Goal: Task Accomplishment & Management: Manage account settings

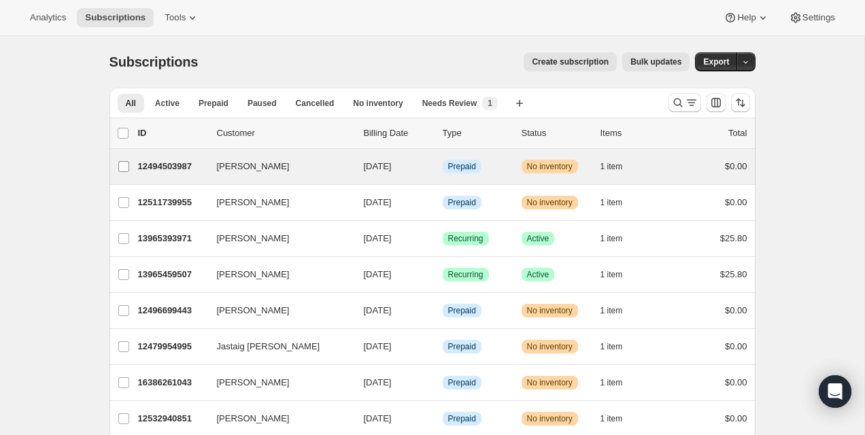
click at [128, 168] on input "[PERSON_NAME]" at bounding box center [123, 166] width 11 height 11
checkbox input "true"
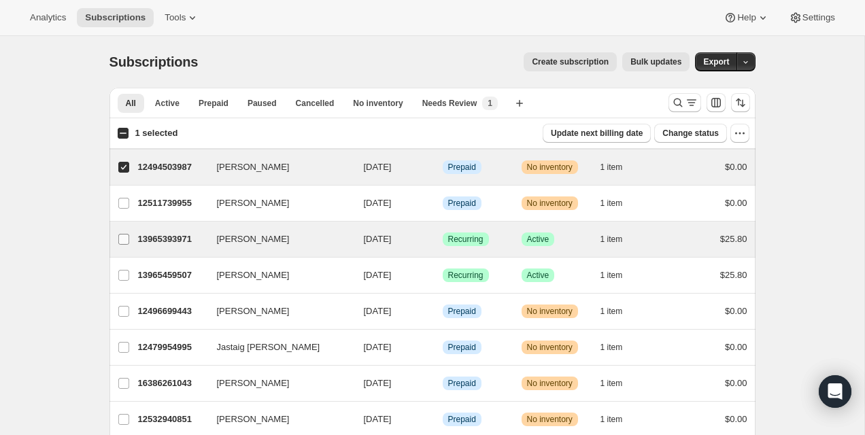
click at [128, 224] on label "[PERSON_NAME]" at bounding box center [123, 239] width 29 height 35
click at [128, 234] on input "[PERSON_NAME]" at bounding box center [123, 239] width 11 height 11
checkbox input "true"
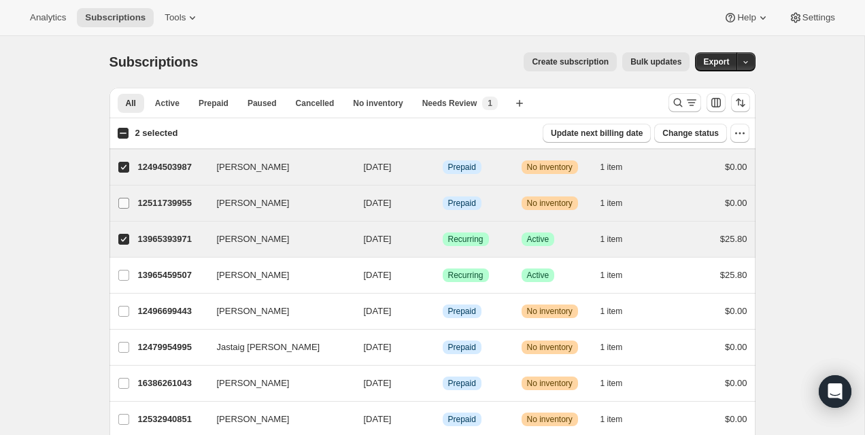
click at [127, 209] on span at bounding box center [124, 203] width 12 height 12
click at [127, 209] on input "[PERSON_NAME]" at bounding box center [123, 203] width 11 height 11
checkbox input "true"
click at [127, 237] on input "[PERSON_NAME]" at bounding box center [123, 239] width 11 height 11
checkbox input "false"
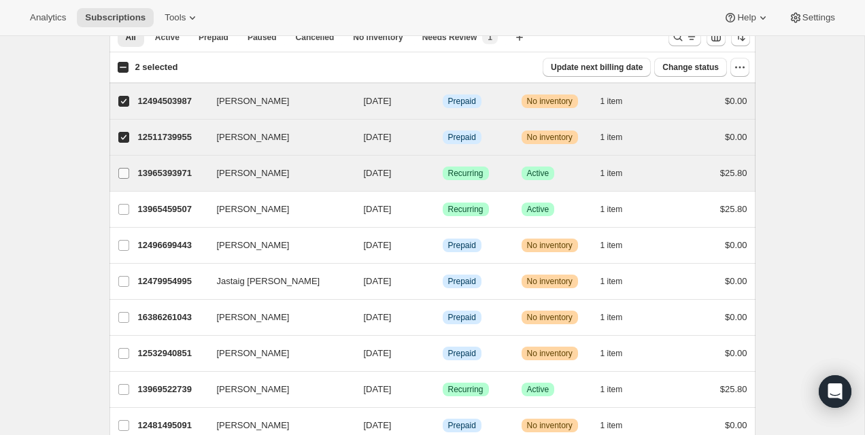
scroll to position [96, 0]
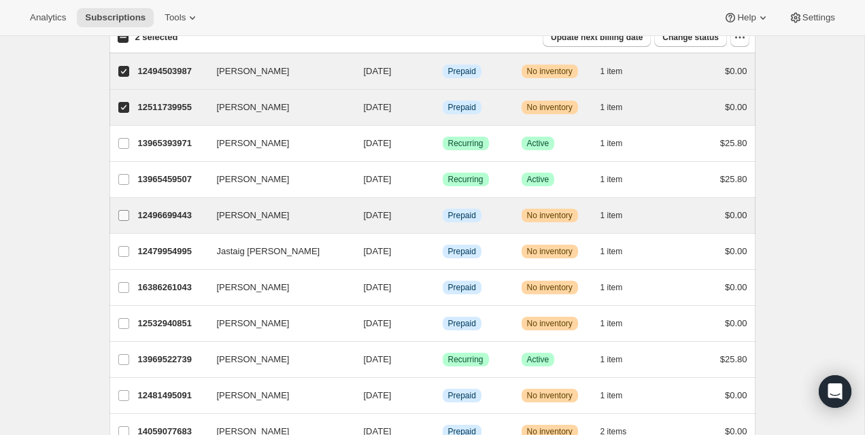
click at [120, 214] on input "[PERSON_NAME]" at bounding box center [123, 215] width 11 height 11
checkbox input "true"
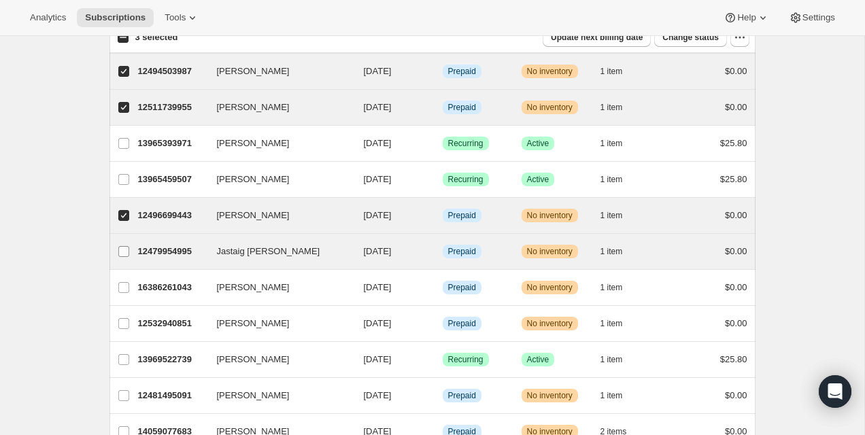
click at [120, 239] on label "Jastaig [PERSON_NAME]" at bounding box center [123, 251] width 29 height 35
click at [120, 246] on input "Jastaig [PERSON_NAME]" at bounding box center [123, 251] width 11 height 11
checkbox input "true"
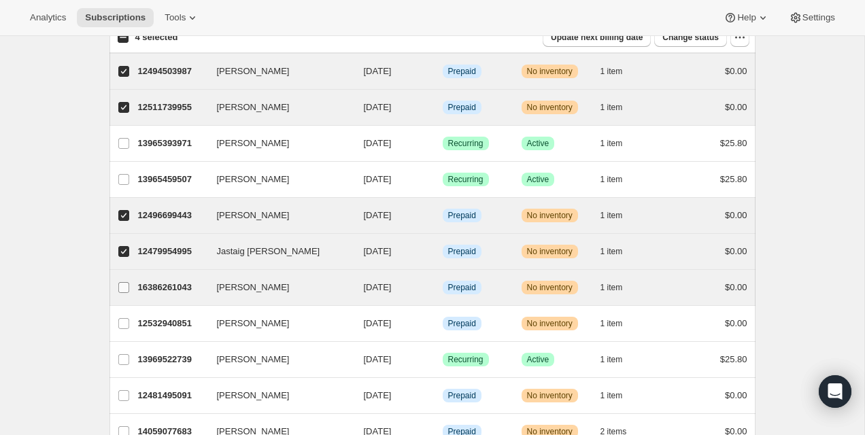
click at [119, 287] on input "[PERSON_NAME]" at bounding box center [123, 287] width 11 height 11
checkbox input "true"
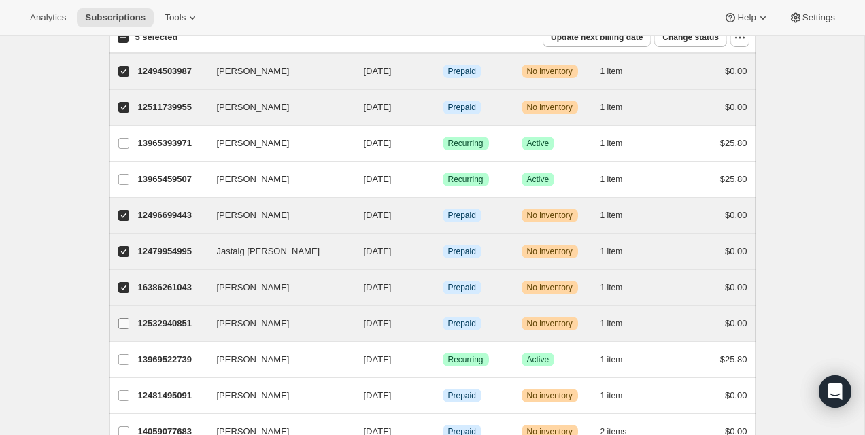
click at [120, 326] on input "[PERSON_NAME]" at bounding box center [123, 323] width 11 height 11
checkbox input "true"
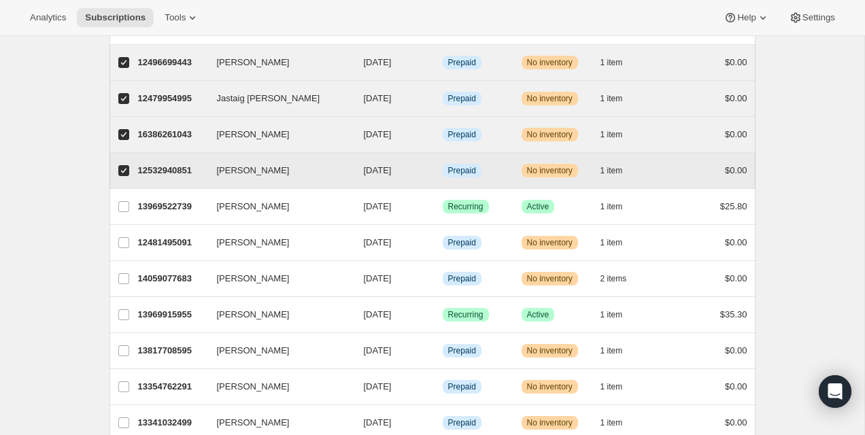
scroll to position [251, 0]
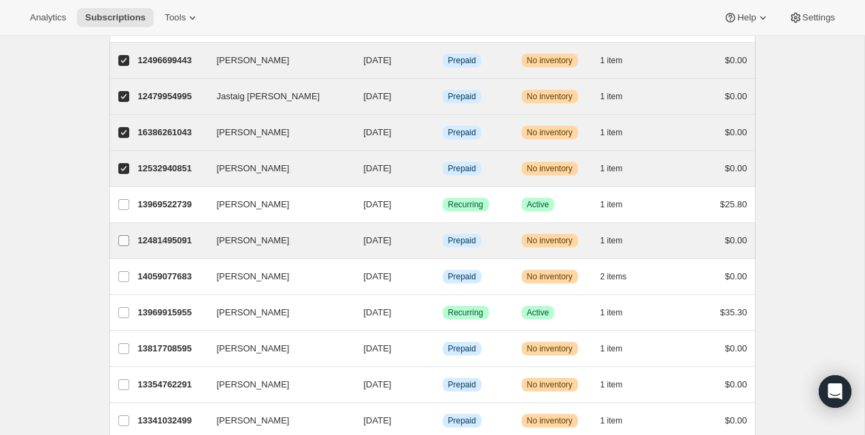
click at [120, 241] on input "[PERSON_NAME]" at bounding box center [123, 240] width 11 height 11
checkbox input "true"
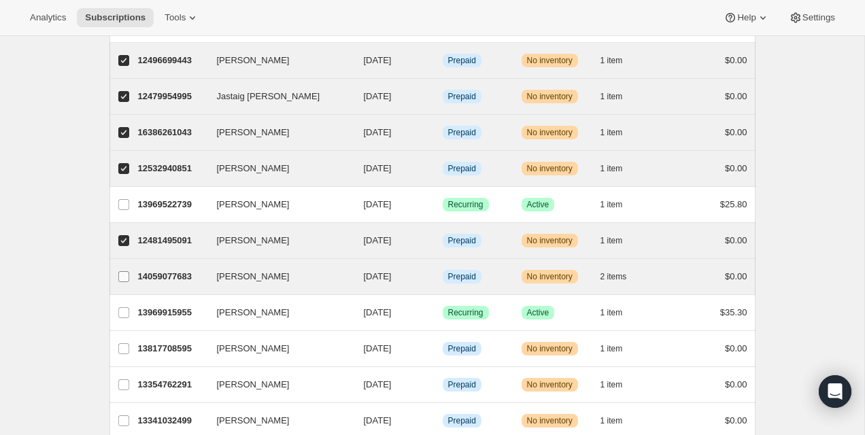
click at [123, 274] on input "[PERSON_NAME]" at bounding box center [123, 276] width 11 height 11
checkbox input "true"
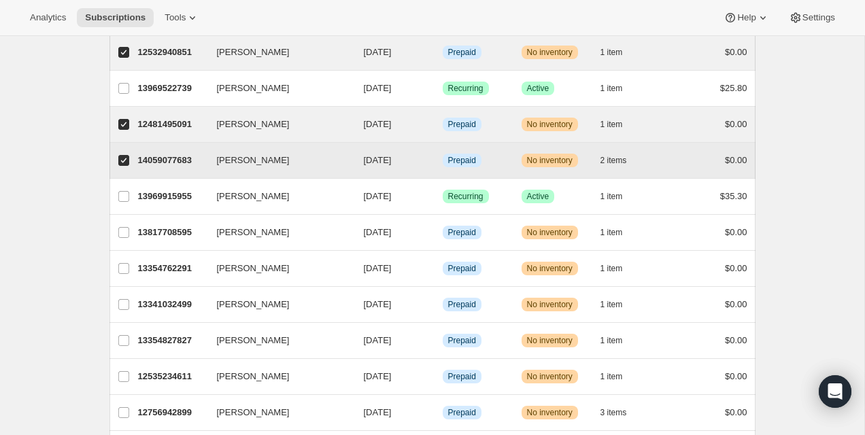
scroll to position [411, 0]
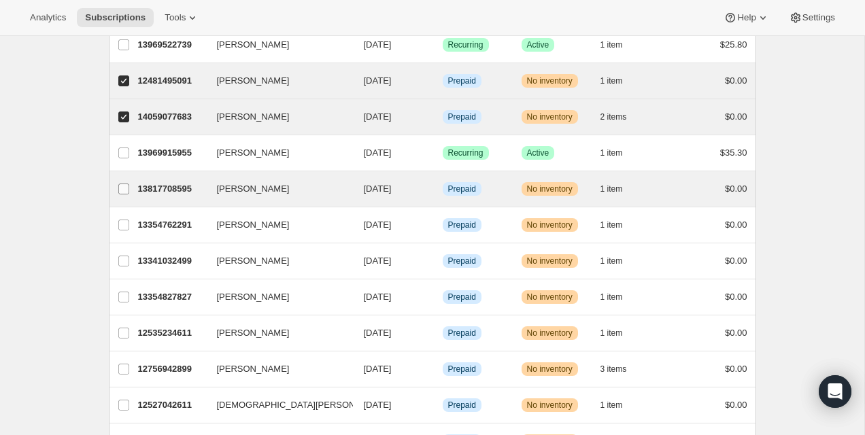
click at [125, 186] on input "[PERSON_NAME]" at bounding box center [123, 189] width 11 height 11
checkbox input "true"
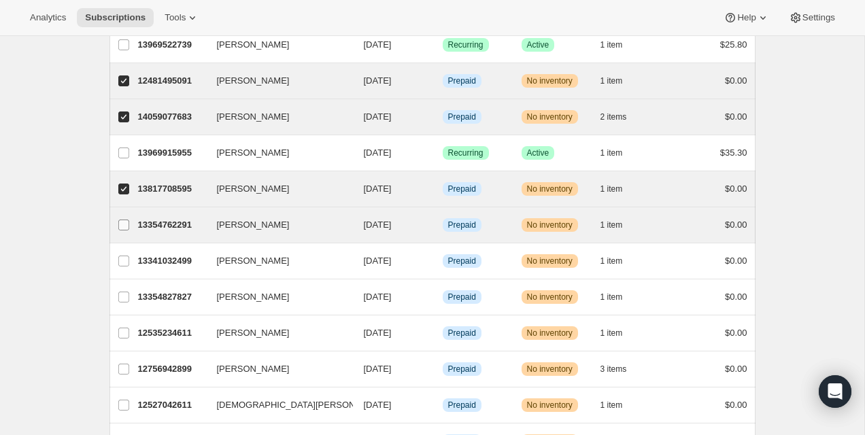
click at [120, 224] on input "[PERSON_NAME]" at bounding box center [123, 225] width 11 height 11
checkbox input "true"
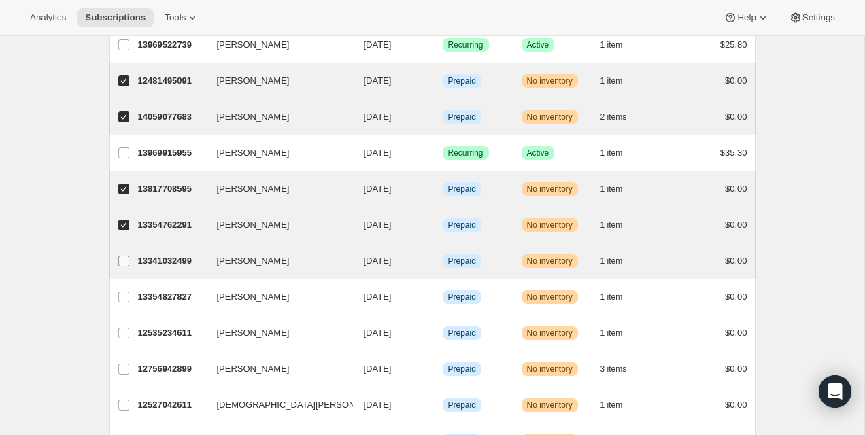
click at [124, 271] on label "[PERSON_NAME]" at bounding box center [123, 260] width 29 height 35
click at [124, 266] on input "[PERSON_NAME]" at bounding box center [123, 261] width 11 height 11
checkbox input "true"
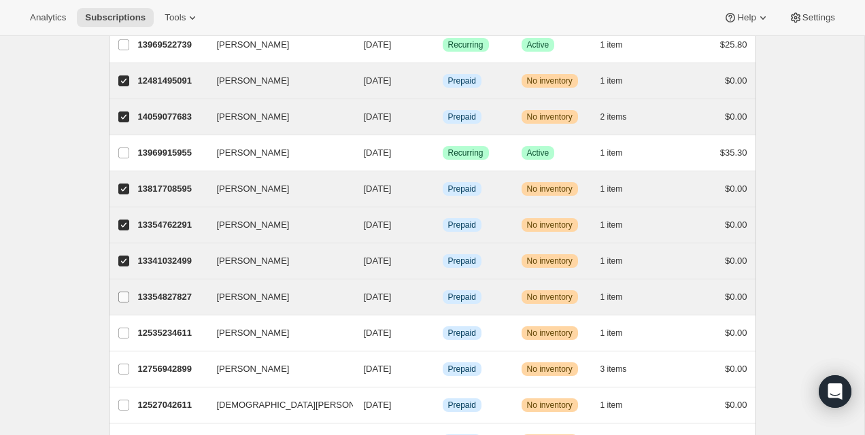
click at [118, 294] on span at bounding box center [124, 297] width 12 height 12
click at [118, 294] on input "[PERSON_NAME]" at bounding box center [123, 297] width 11 height 11
checkbox input "true"
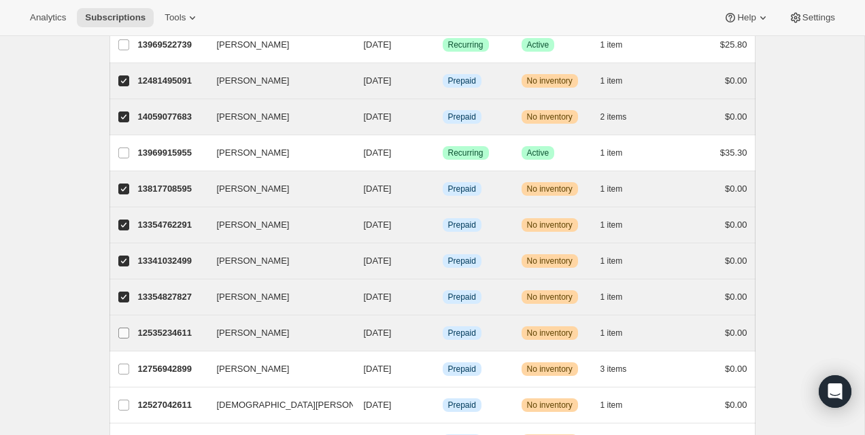
click at [118, 333] on input "[PERSON_NAME]" at bounding box center [123, 333] width 11 height 11
checkbox input "true"
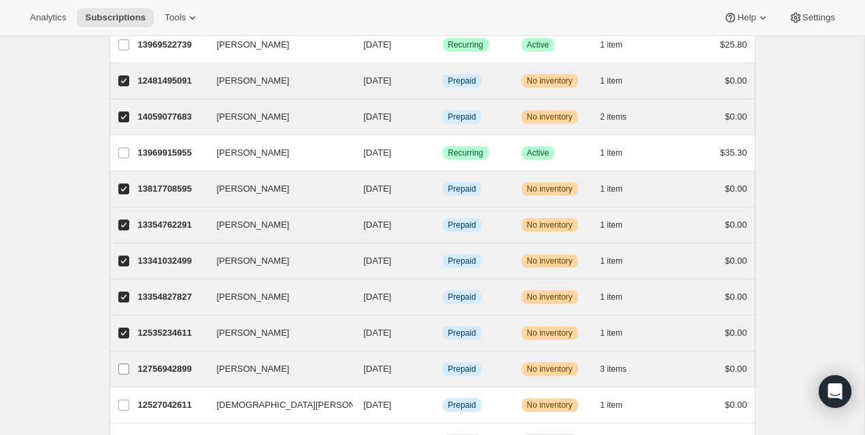
click at [126, 363] on span at bounding box center [124, 369] width 12 height 12
click at [126, 364] on input "[PERSON_NAME]" at bounding box center [123, 369] width 11 height 11
checkbox input "true"
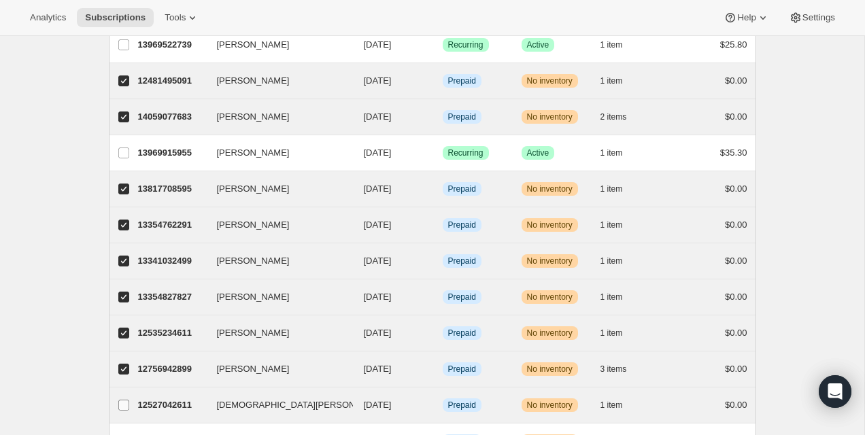
click at [126, 404] on input "[DEMOGRAPHIC_DATA][PERSON_NAME]" at bounding box center [123, 405] width 11 height 11
checkbox input "true"
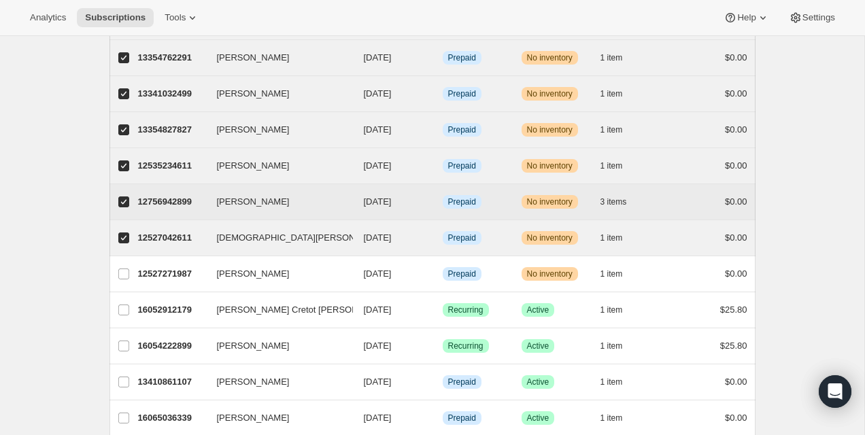
scroll to position [608, 0]
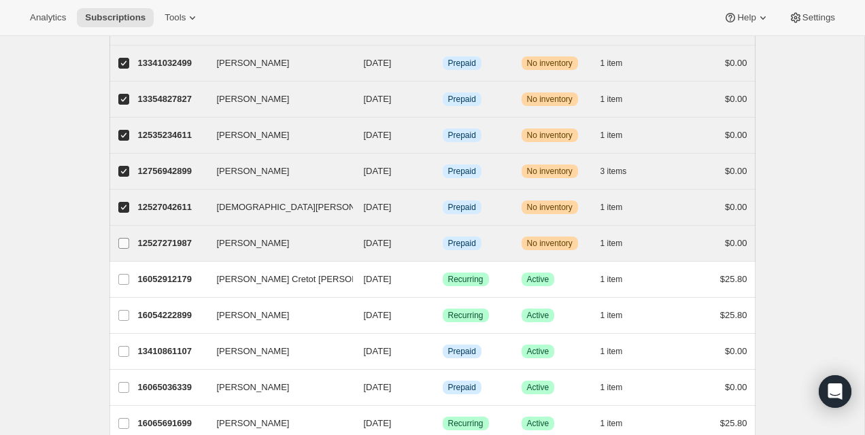
click at [120, 247] on input "[PERSON_NAME]" at bounding box center [123, 243] width 11 height 11
checkbox input "true"
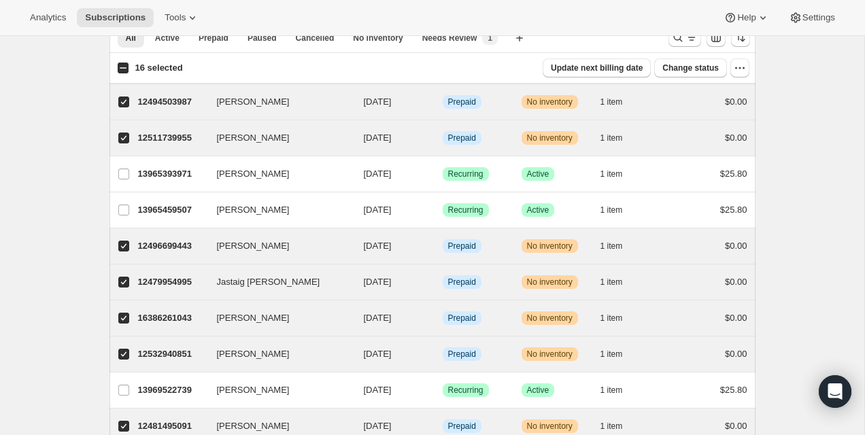
scroll to position [0, 0]
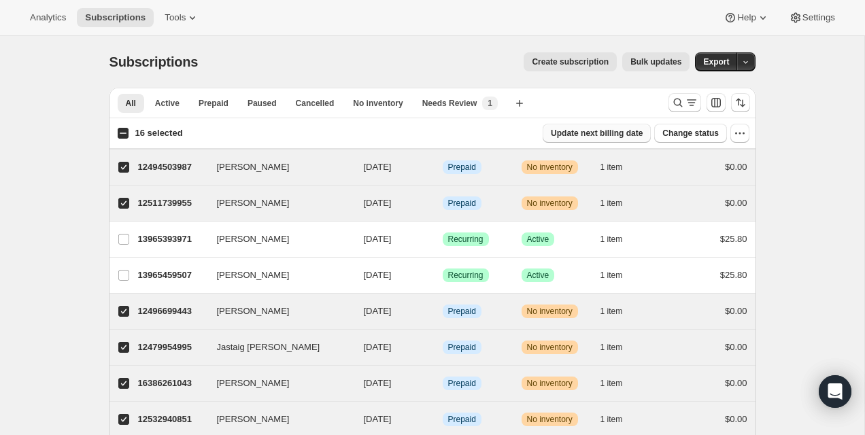
click at [634, 133] on span "Update next billing date" at bounding box center [597, 133] width 92 height 11
select select "17"
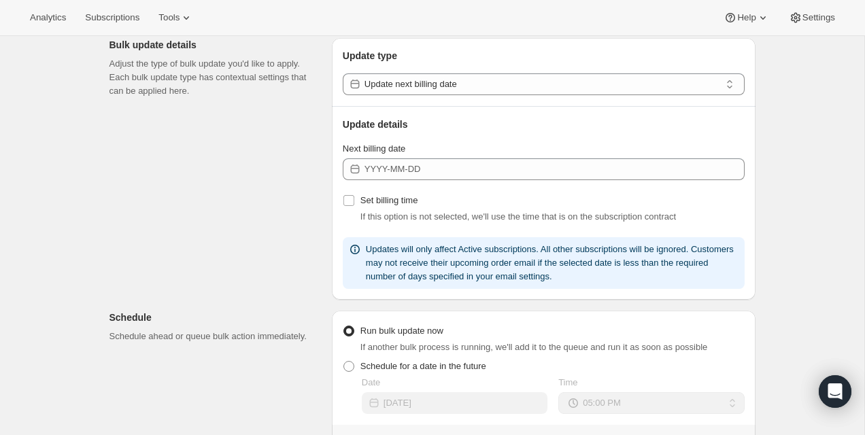
scroll to position [154, 0]
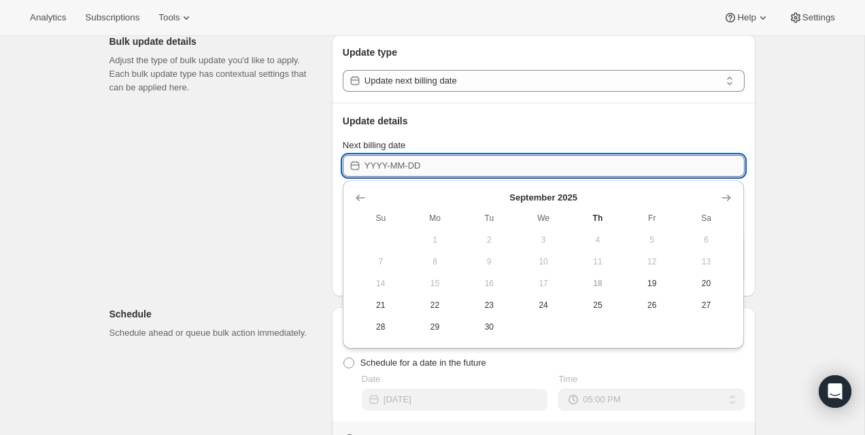
click at [496, 172] on input "Next billing date" at bounding box center [554, 166] width 380 height 22
click at [474, 309] on span "23" at bounding box center [489, 305] width 44 height 11
type input "[DATE]"
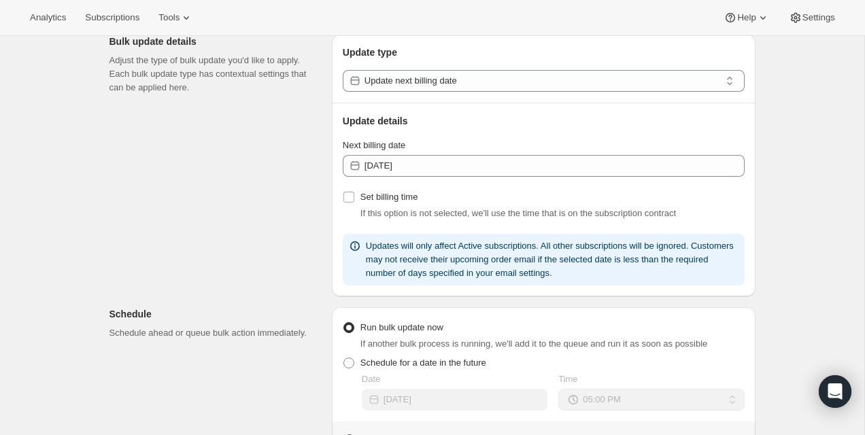
scroll to position [486, 0]
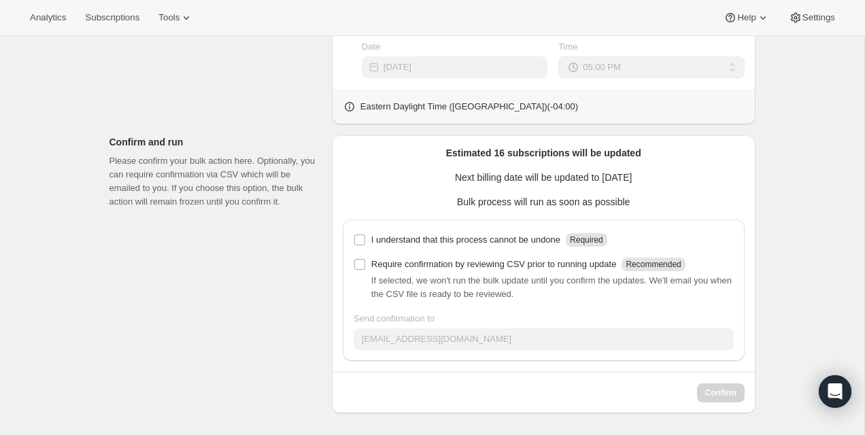
click at [426, 226] on div "I understand that this process cannot be undone Required Require confirmation b…" at bounding box center [544, 290] width 402 height 141
click at [426, 236] on p "I understand that this process cannot be undone" at bounding box center [465, 240] width 189 height 14
click at [365, 236] on input "I understand that this process cannot be undone Required" at bounding box center [359, 240] width 11 height 11
checkbox input "true"
click at [711, 388] on span "Confirm" at bounding box center [720, 392] width 31 height 11
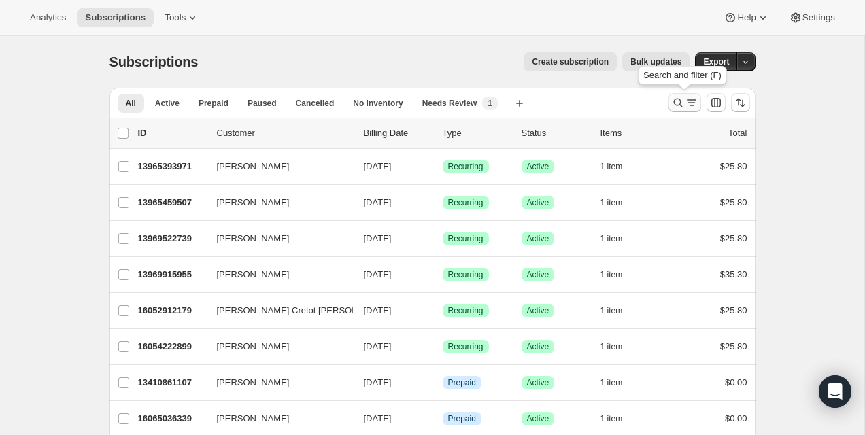
click at [676, 110] on button "Search and filter results" at bounding box center [684, 102] width 33 height 19
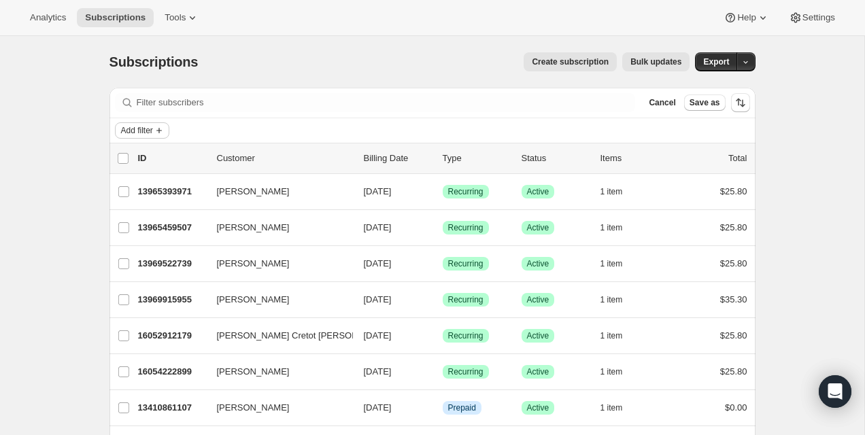
click at [164, 133] on icon "Add filter" at bounding box center [159, 130] width 11 height 11
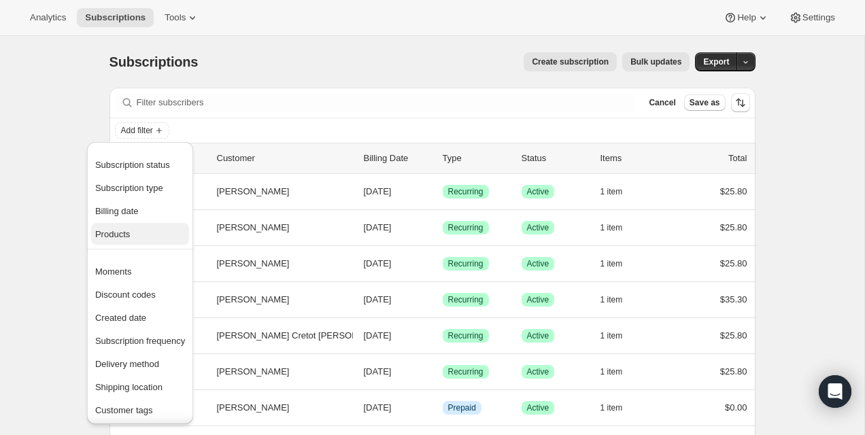
click at [123, 230] on span "Products" at bounding box center [112, 234] width 35 height 10
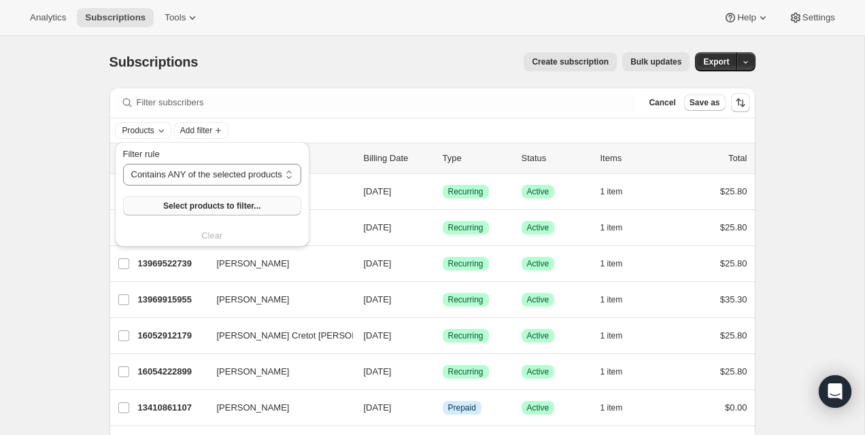
click at [232, 204] on span "Select products to filter..." at bounding box center [211, 206] width 97 height 11
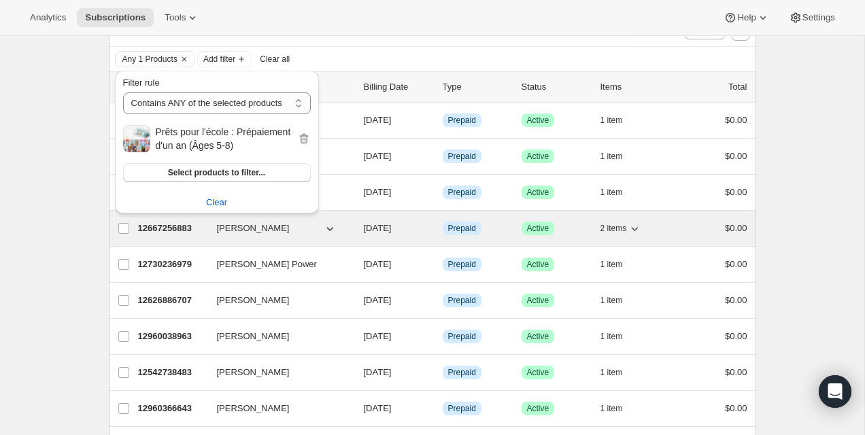
scroll to position [107, 0]
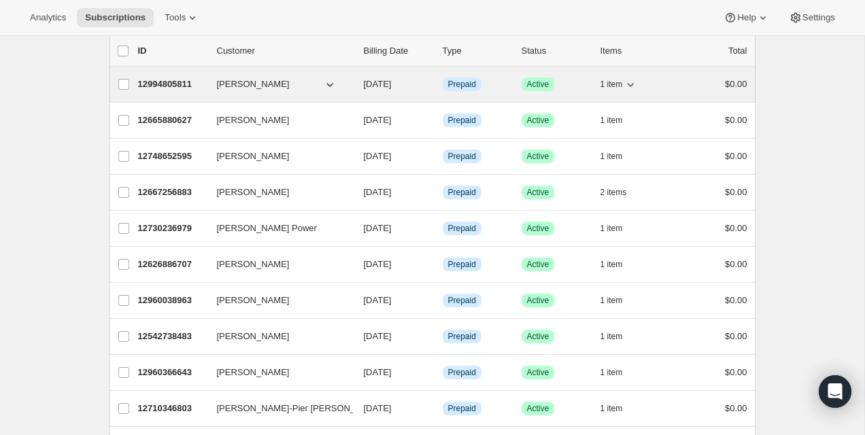
click at [169, 87] on p "12994805811" at bounding box center [172, 84] width 68 height 14
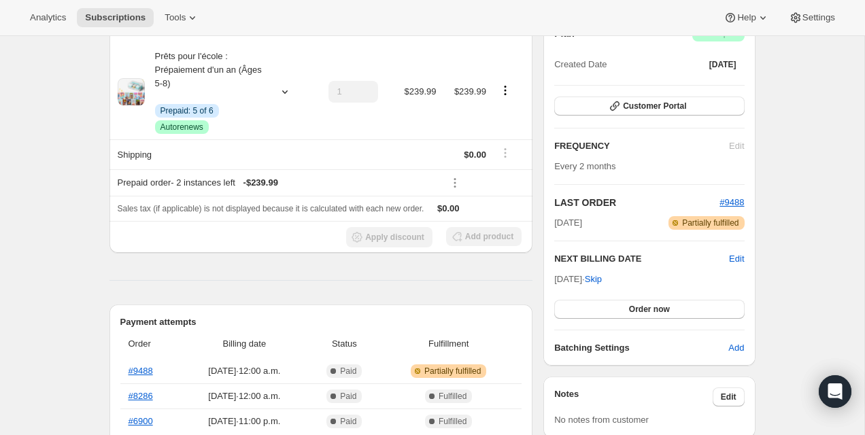
scroll to position [147, 0]
click at [612, 306] on button "Order now" at bounding box center [649, 308] width 190 height 19
click at [612, 306] on button "Click to confirm" at bounding box center [649, 308] width 190 height 19
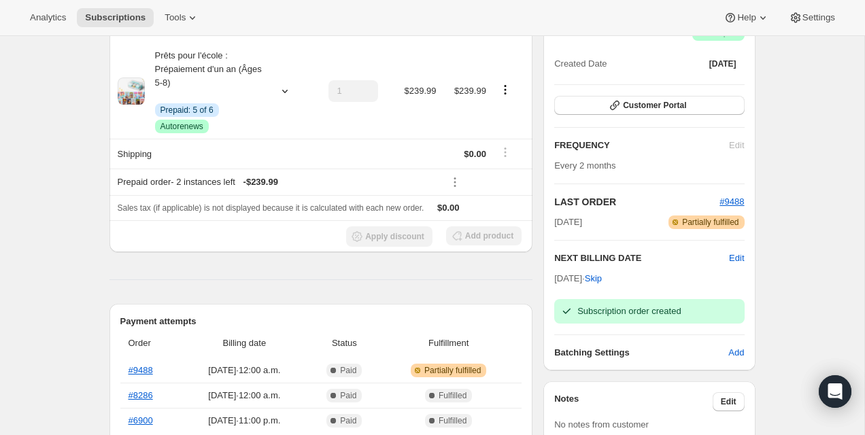
scroll to position [0, 0]
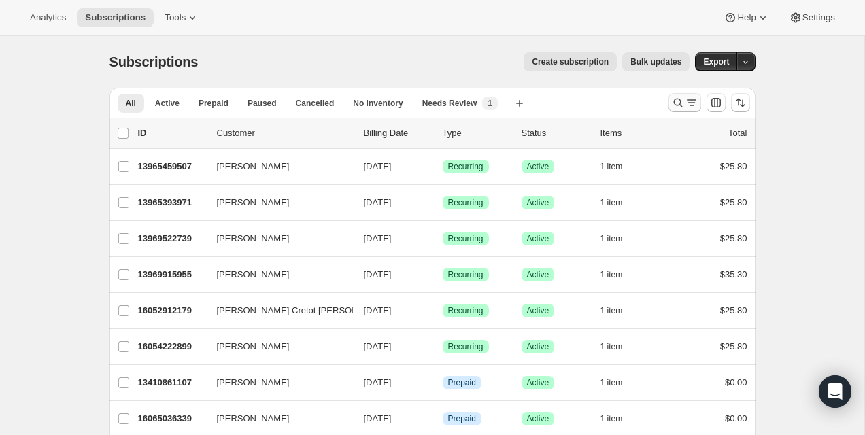
click at [672, 103] on icon "Search and filter results" at bounding box center [678, 103] width 14 height 14
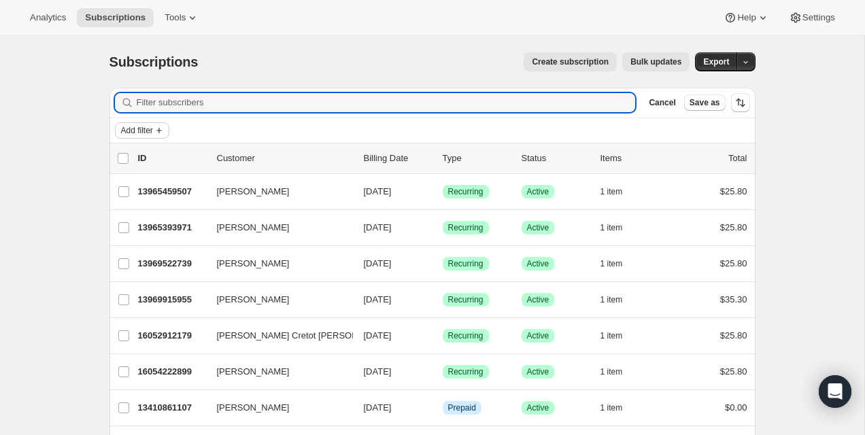
click at [147, 128] on span "Add filter" at bounding box center [137, 130] width 32 height 11
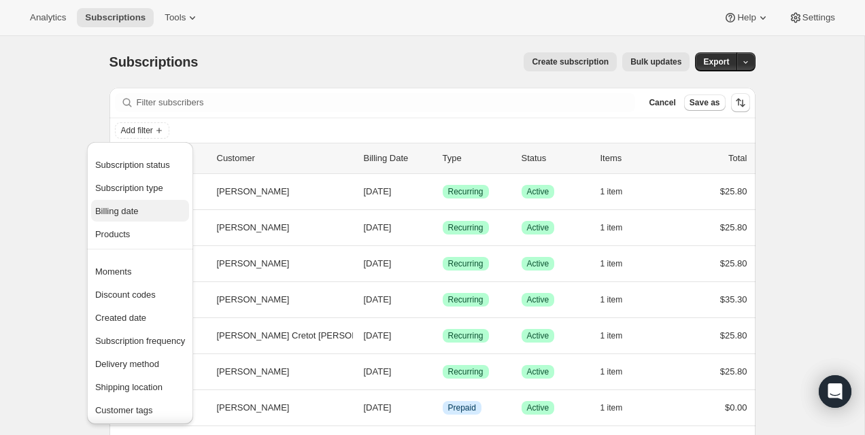
click at [139, 209] on span "Billing date" at bounding box center [117, 211] width 44 height 10
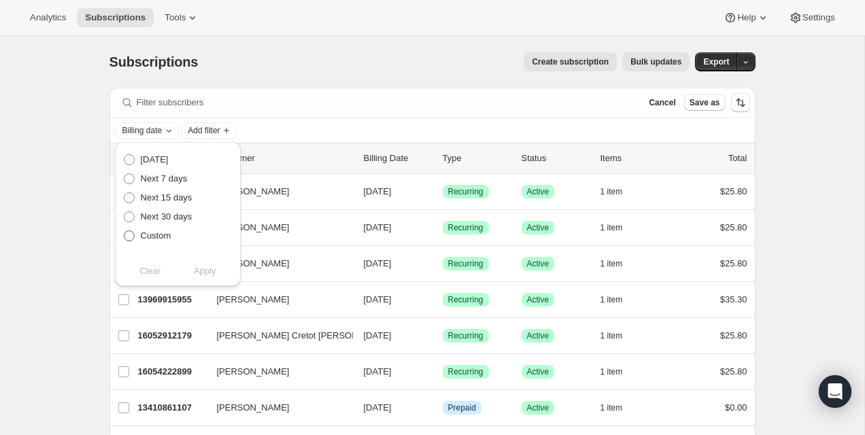
click at [156, 237] on span "Custom" at bounding box center [156, 235] width 31 height 10
click at [124, 231] on input "Custom" at bounding box center [124, 230] width 1 height 1
radio input "true"
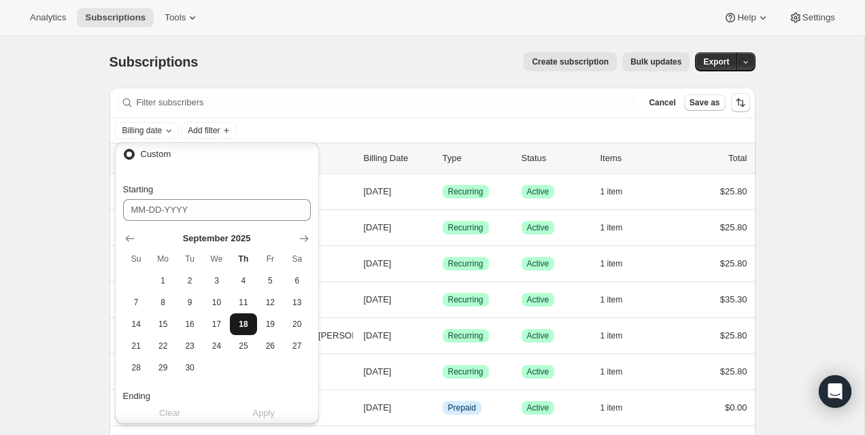
scroll to position [103, 0]
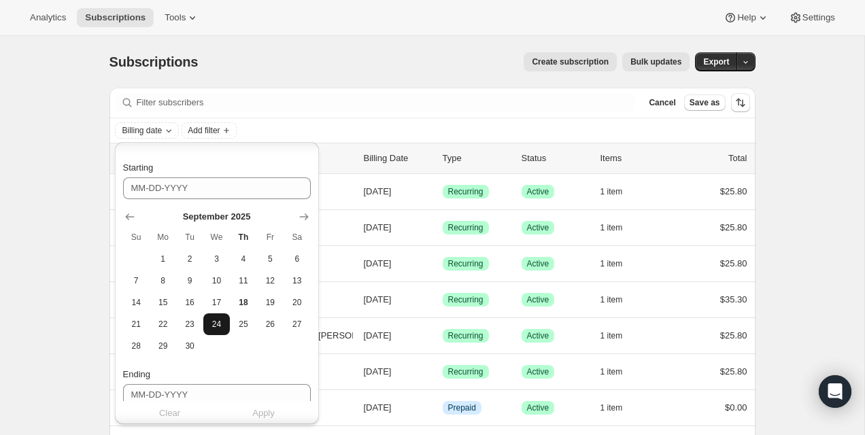
click at [218, 326] on span "24" at bounding box center [217, 324] width 16 height 11
type input "09-24-2025"
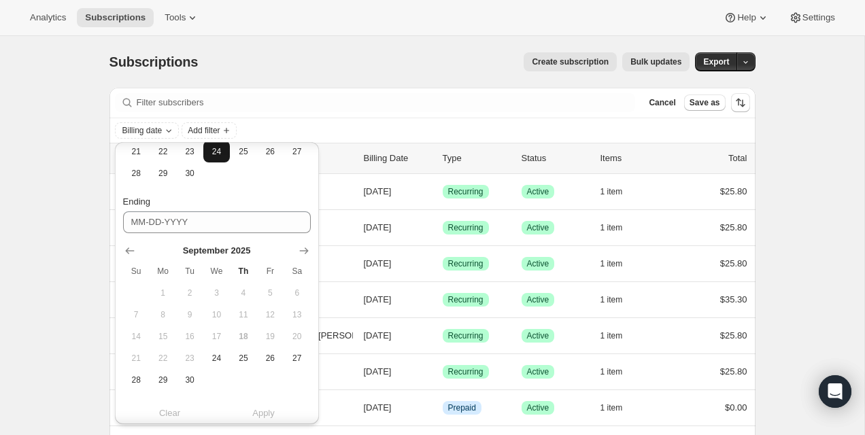
scroll to position [277, 0]
click at [214, 355] on span "24" at bounding box center [217, 357] width 16 height 11
type input "09-24-2025"
click at [256, 406] on button "Apply" at bounding box center [264, 413] width 110 height 22
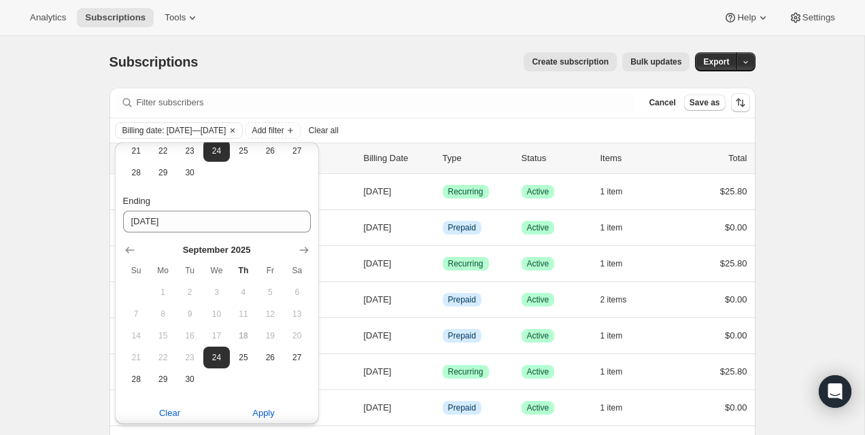
click at [414, 71] on div "Create subscription Bulk updates" at bounding box center [451, 61] width 475 height 19
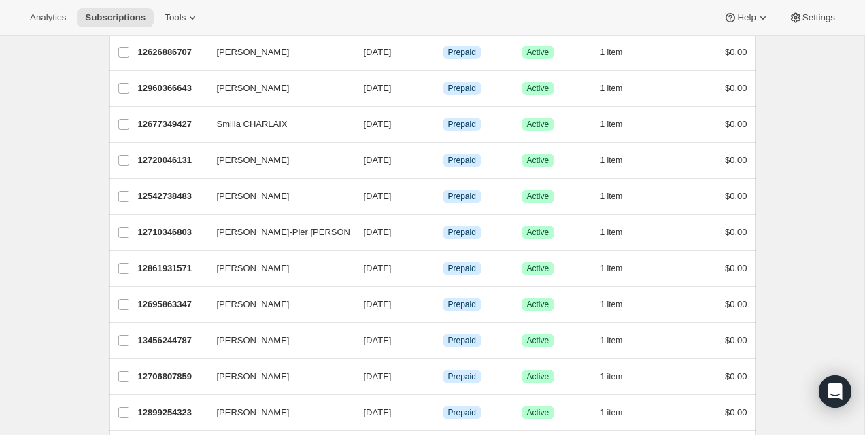
scroll to position [0, 0]
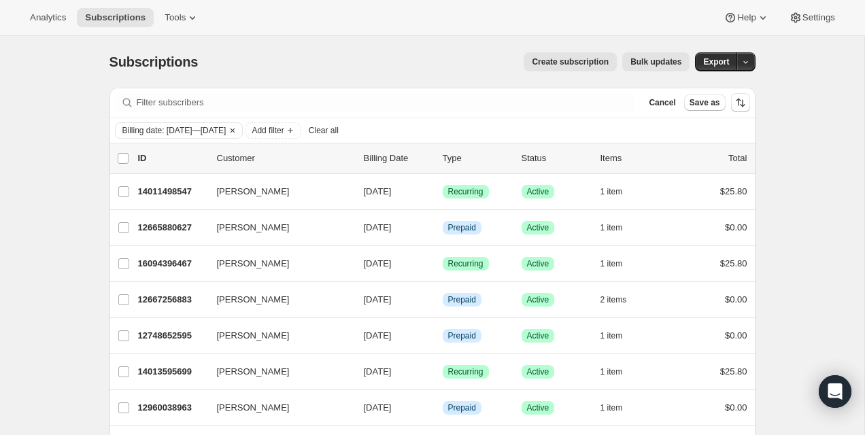
click at [130, 159] on div "list header ID Customer Billing Date Type Status Items Total" at bounding box center [432, 159] width 629 height 14
click at [124, 157] on input "0 selected" at bounding box center [123, 158] width 11 height 11
checkbox input "true"
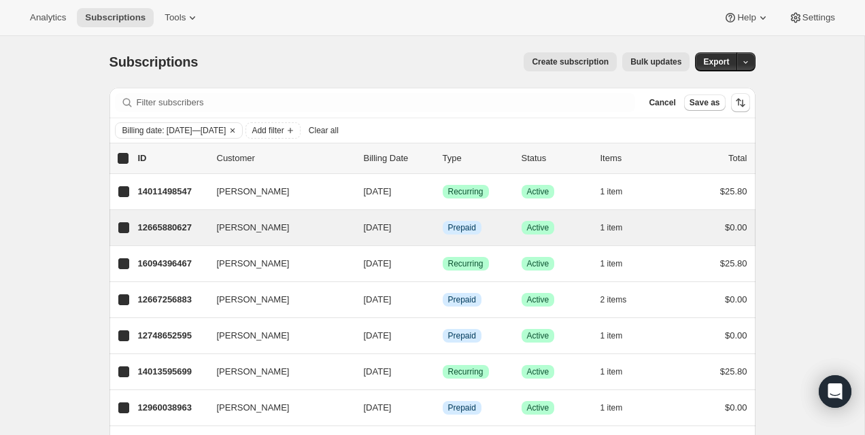
checkbox input "true"
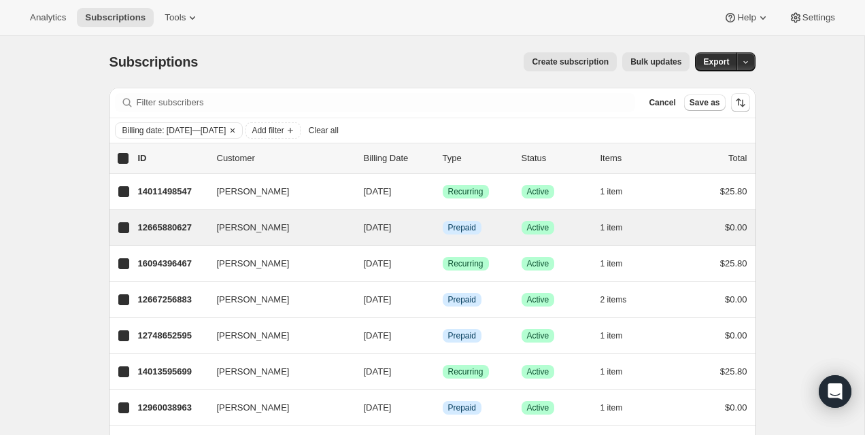
checkbox input "true"
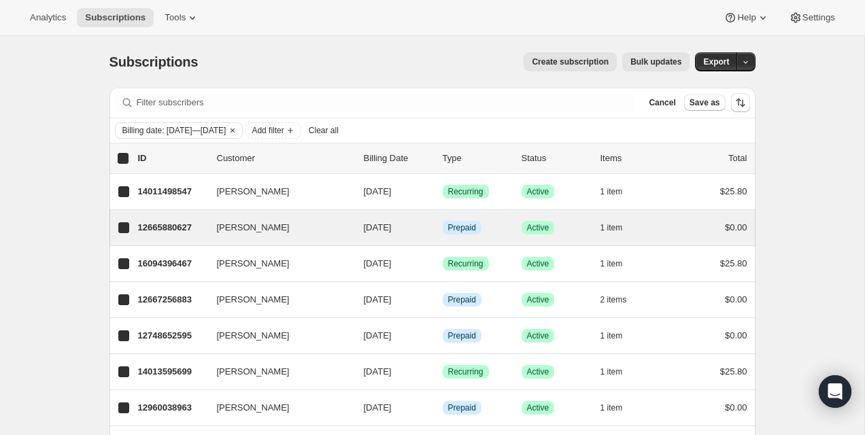
checkbox input "true"
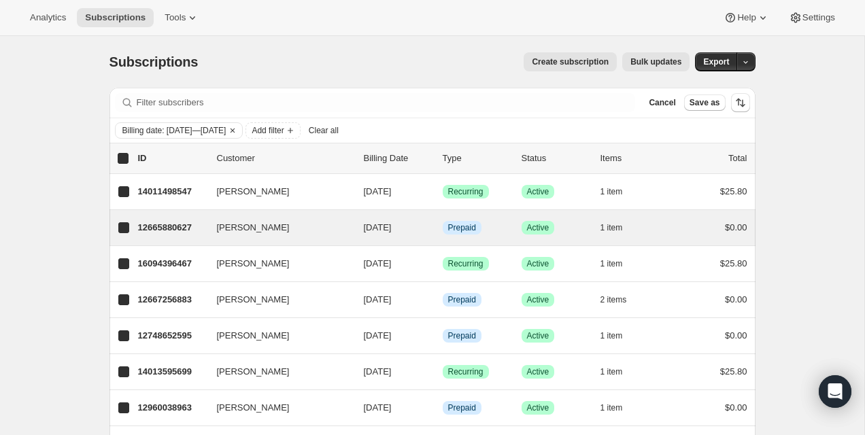
checkbox input "true"
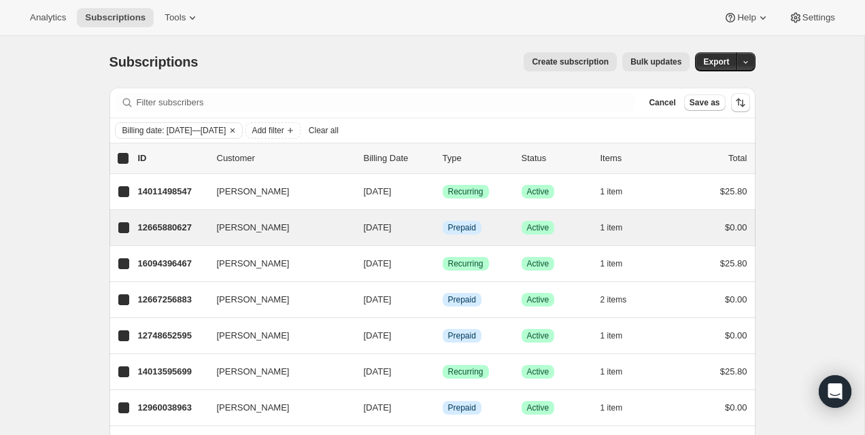
checkbox input "true"
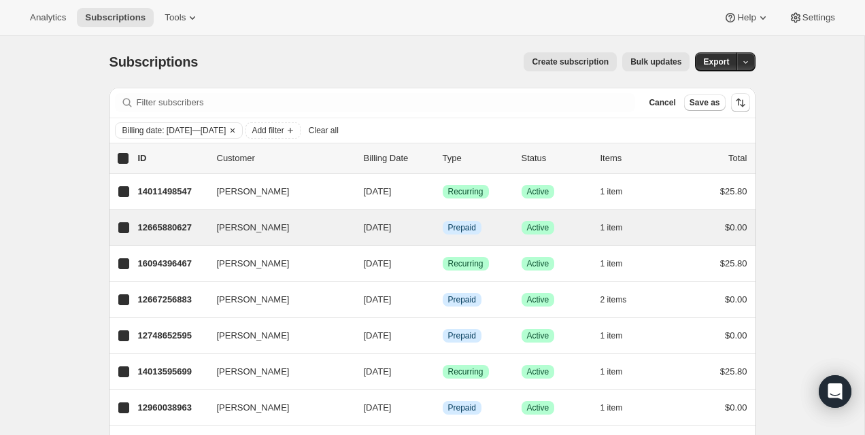
checkbox input "true"
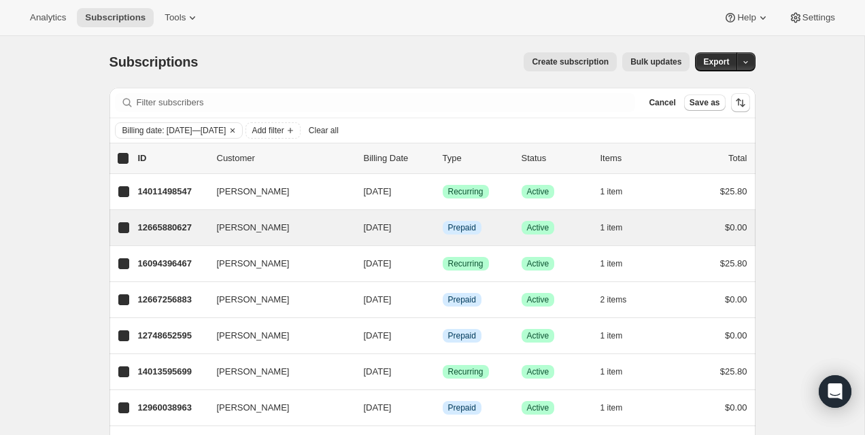
checkbox input "true"
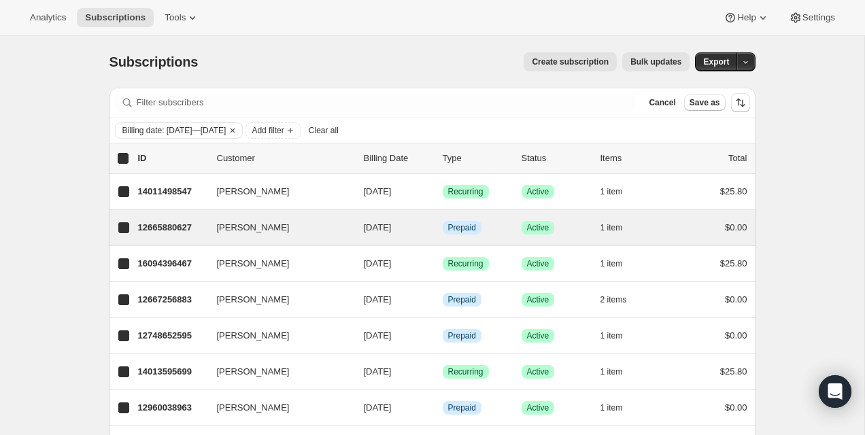
checkbox input "true"
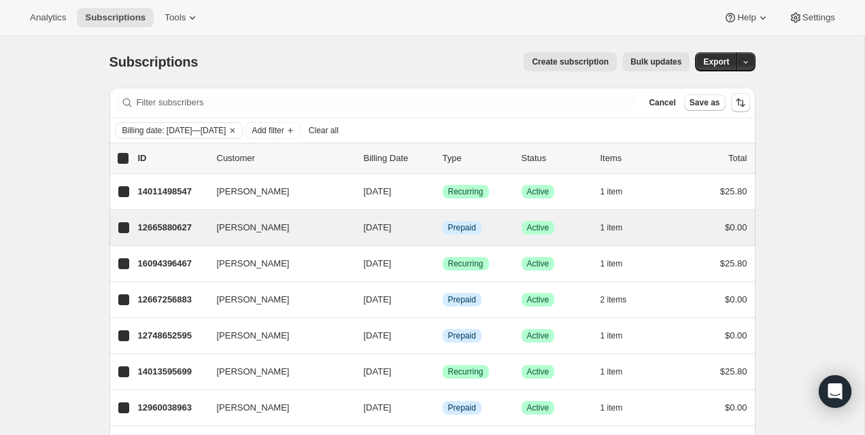
checkbox input "true"
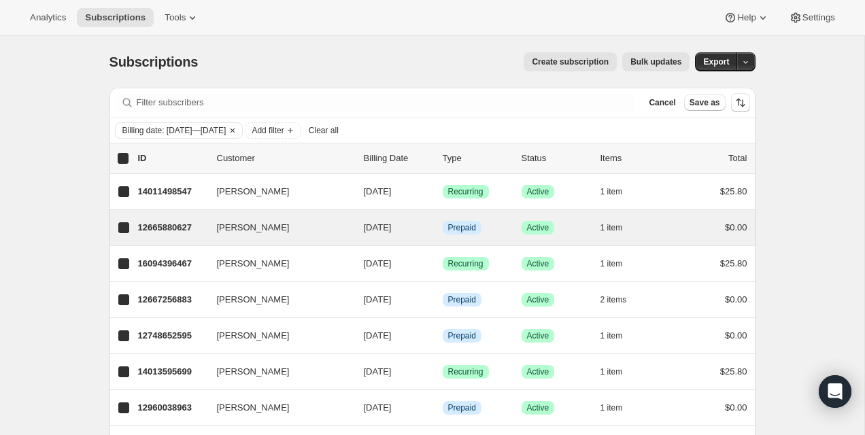
checkbox input "true"
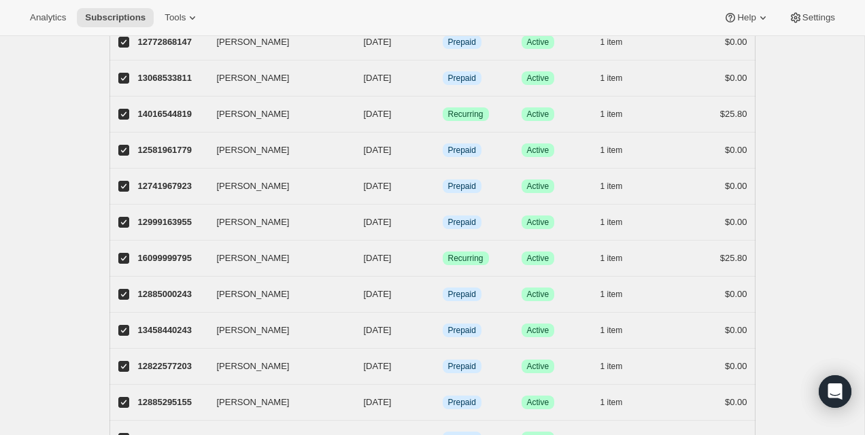
scroll to position [1616, 0]
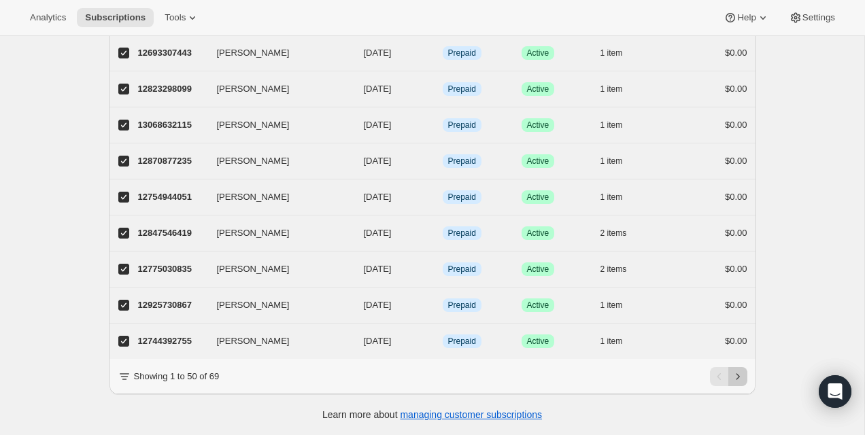
click at [734, 375] on icon "Next" at bounding box center [738, 377] width 14 height 14
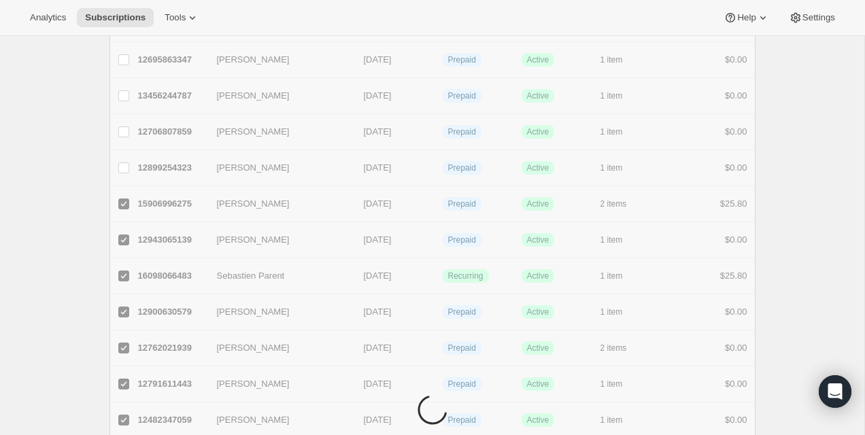
checkbox input "false"
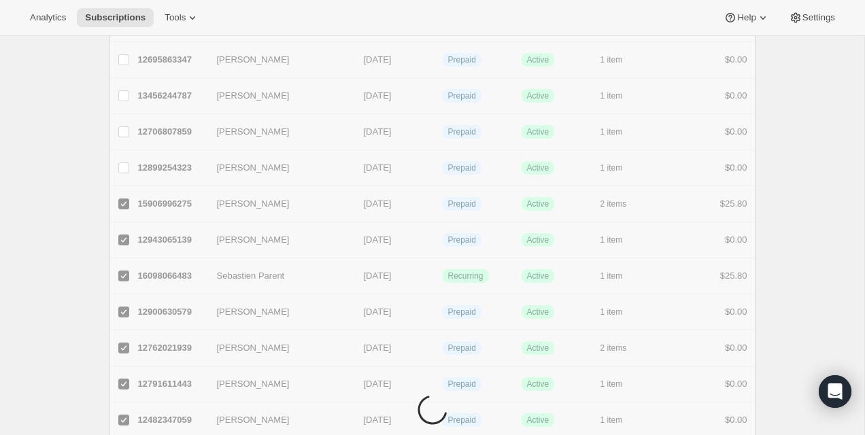
checkbox input "false"
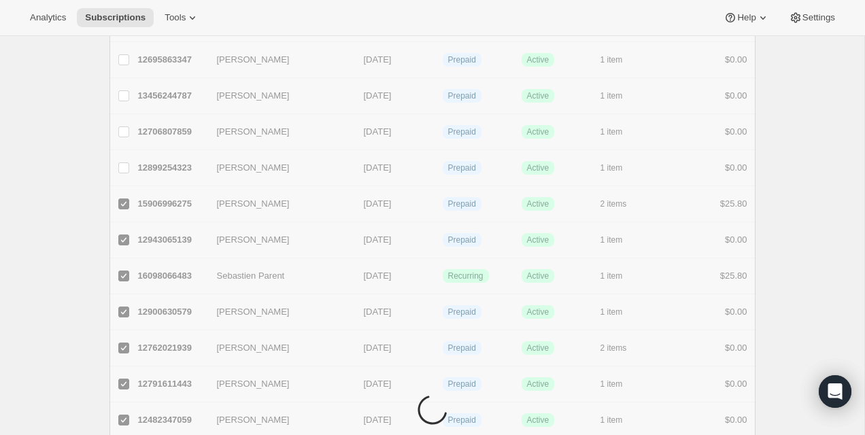
checkbox input "false"
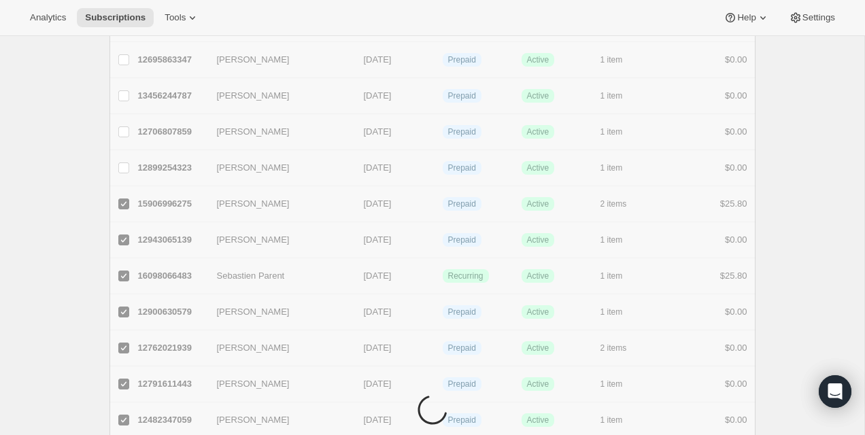
checkbox input "false"
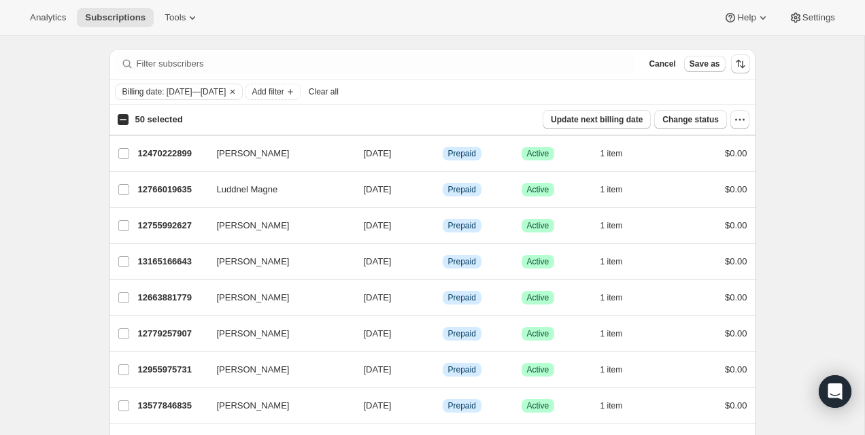
scroll to position [0, 0]
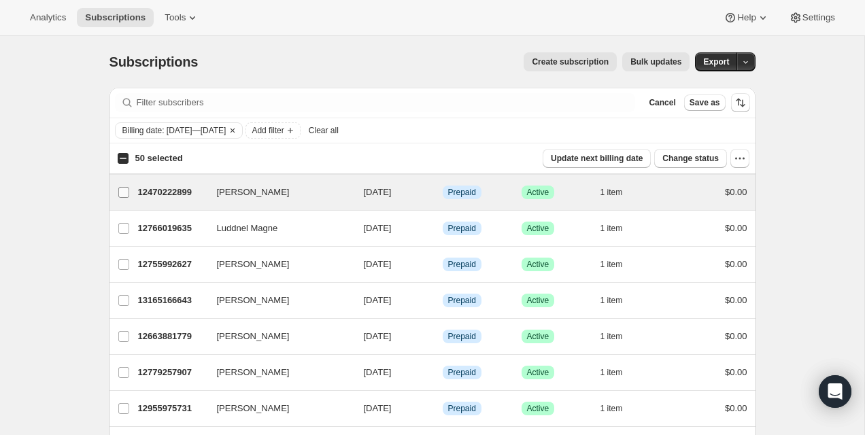
click at [126, 187] on input "[PERSON_NAME]" at bounding box center [123, 192] width 11 height 11
checkbox input "true"
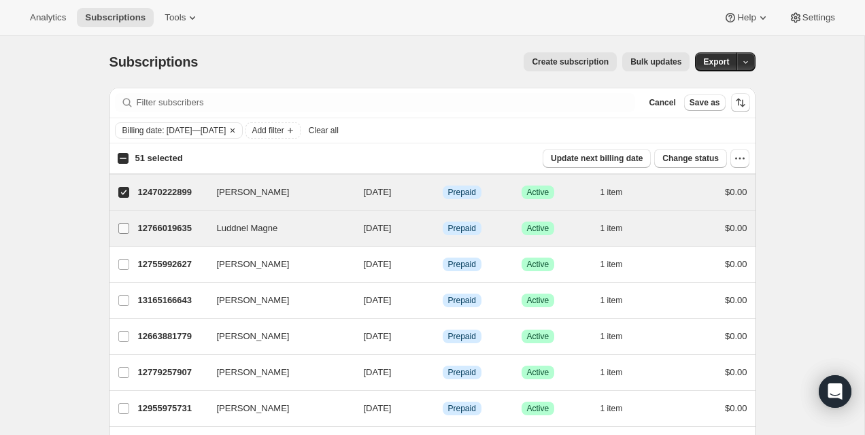
click at [118, 214] on label "Luddnel Magne" at bounding box center [123, 228] width 29 height 35
click at [118, 223] on input "Luddnel Magne" at bounding box center [123, 228] width 11 height 11
checkbox input "true"
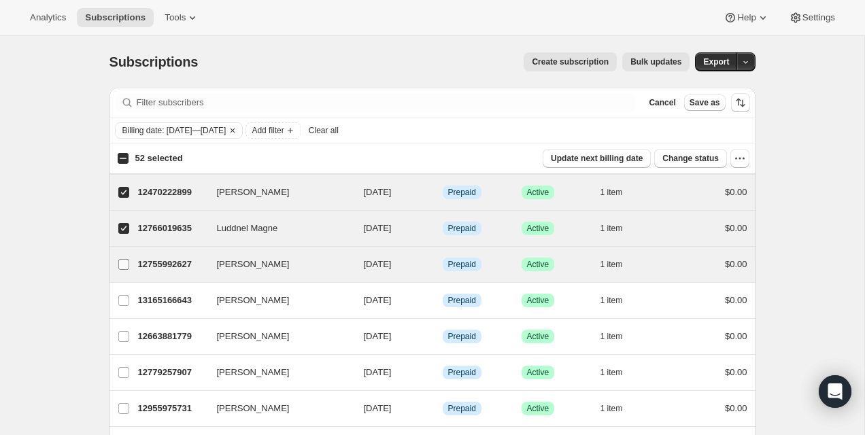
click at [128, 268] on span at bounding box center [124, 264] width 12 height 12
click at [128, 268] on input "[PERSON_NAME]" at bounding box center [123, 264] width 11 height 11
checkbox input "true"
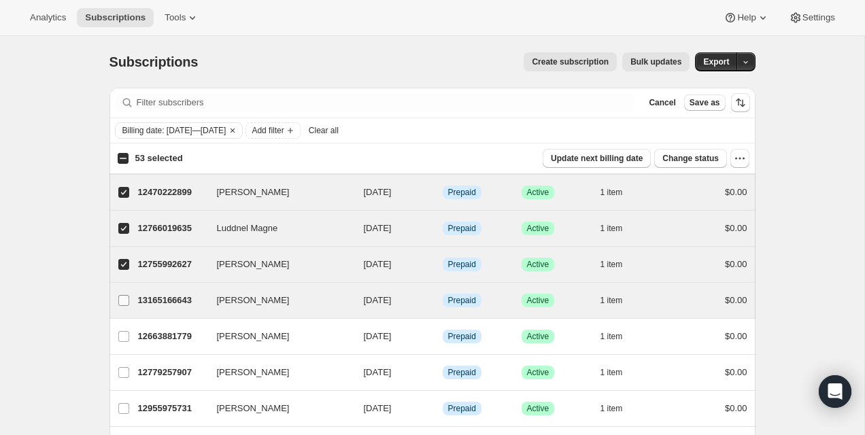
click at [126, 300] on input "[PERSON_NAME]" at bounding box center [123, 300] width 11 height 11
checkbox input "true"
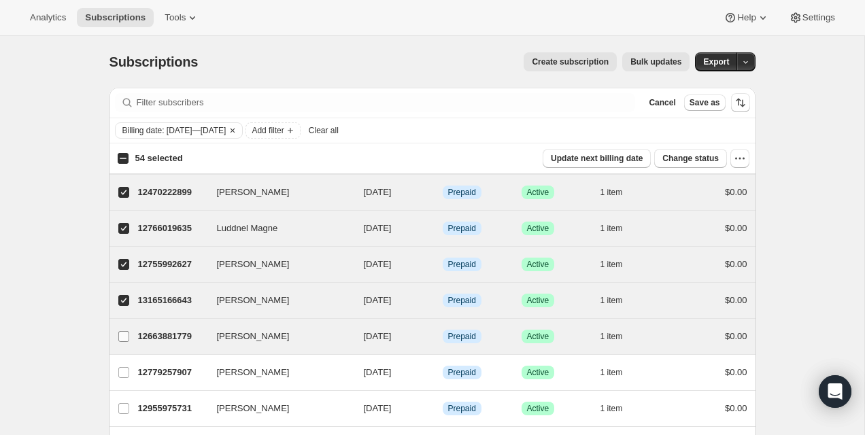
click at [123, 337] on input "[PERSON_NAME]" at bounding box center [123, 336] width 11 height 11
checkbox input "true"
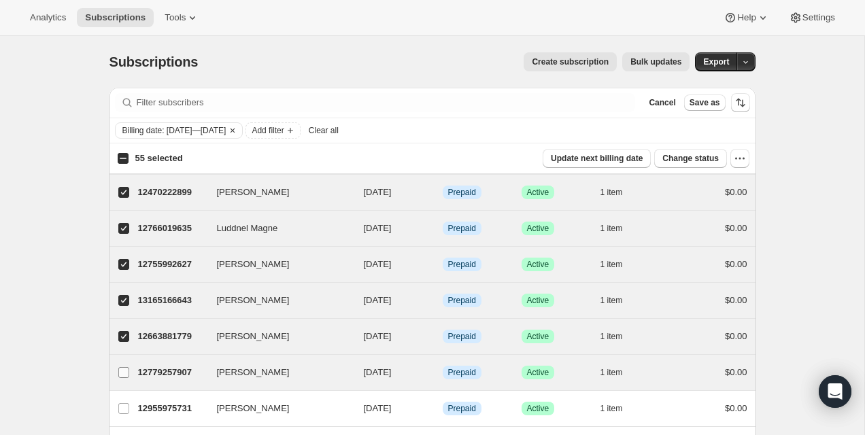
click at [126, 378] on label "[PERSON_NAME]" at bounding box center [123, 372] width 29 height 35
click at [126, 378] on input "[PERSON_NAME]" at bounding box center [123, 372] width 11 height 11
checkbox input "true"
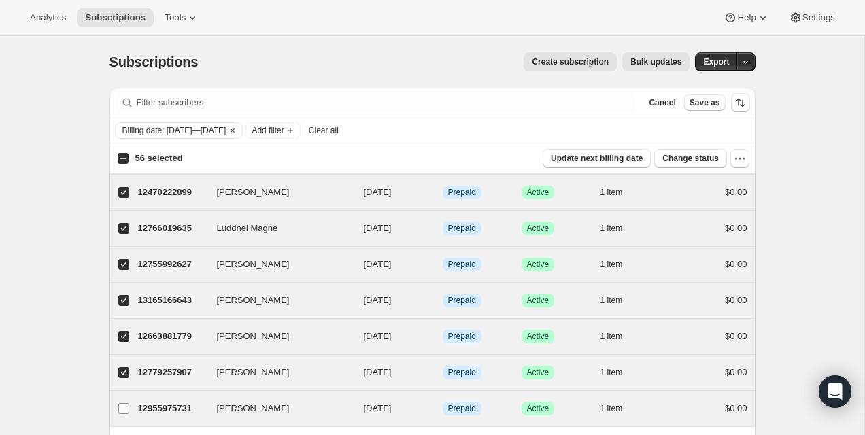
click at [126, 405] on input "Sophie Francoeur" at bounding box center [123, 408] width 11 height 11
checkbox input "true"
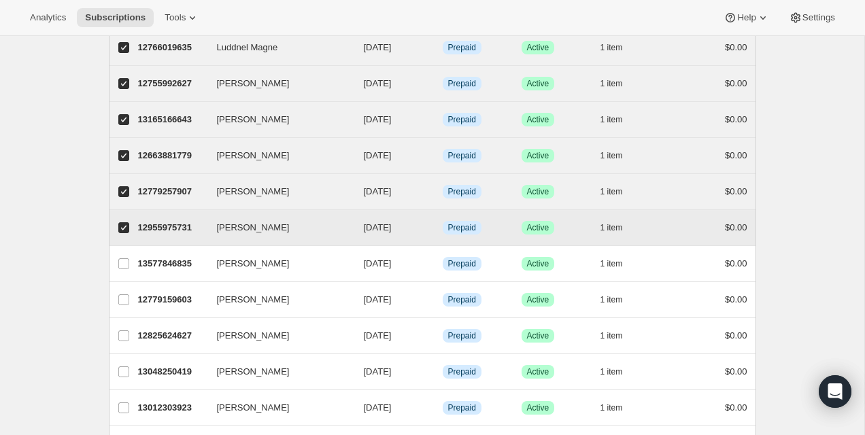
scroll to position [196, 0]
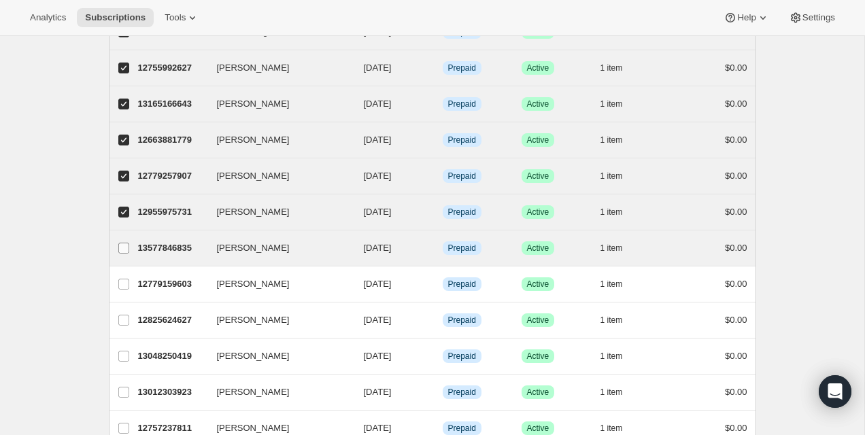
click at [126, 249] on input "Caroline Daneau" at bounding box center [123, 248] width 11 height 11
checkbox input "true"
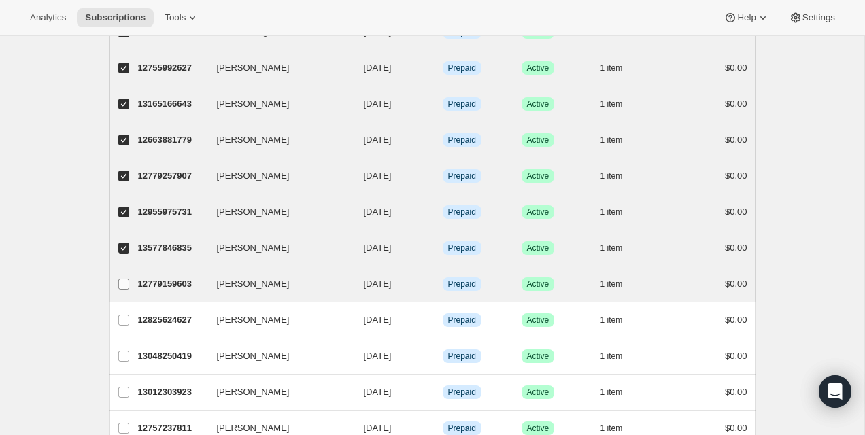
click at [126, 283] on input "Francis Desrochers" at bounding box center [123, 284] width 11 height 11
checkbox input "true"
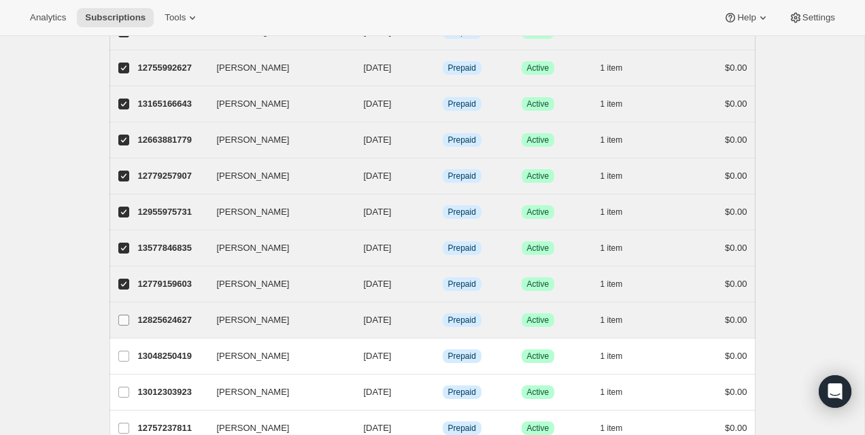
click at [124, 317] on input "[PERSON_NAME]" at bounding box center [123, 320] width 11 height 11
checkbox input "true"
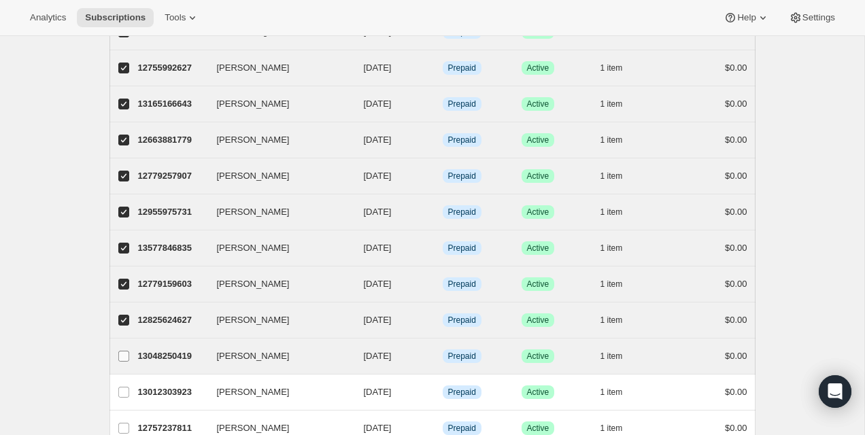
click at [122, 355] on input "Maude Tremblay" at bounding box center [123, 356] width 11 height 11
checkbox input "true"
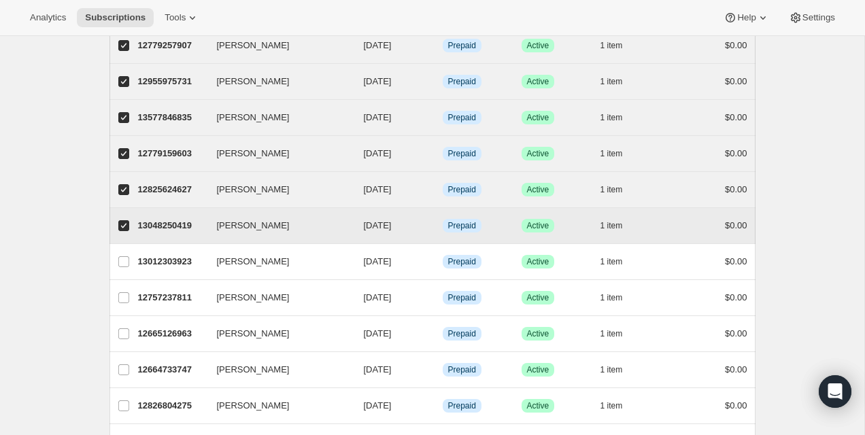
scroll to position [326, 0]
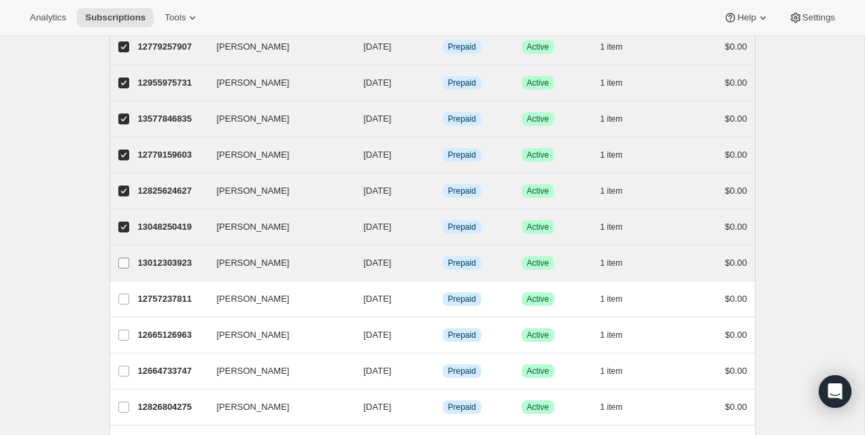
click at [123, 264] on input "Sylvie Boucher" at bounding box center [123, 263] width 11 height 11
checkbox input "true"
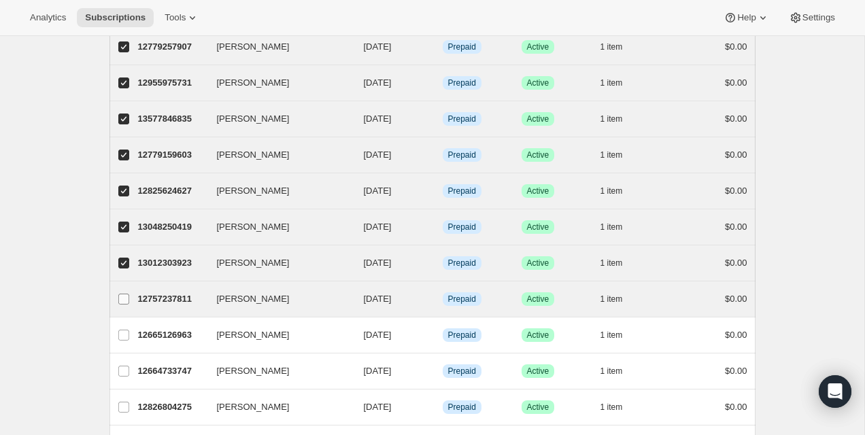
click at [123, 311] on label "Michel Potvin" at bounding box center [123, 298] width 29 height 35
click at [123, 305] on input "Michel Potvin" at bounding box center [123, 299] width 11 height 11
checkbox input "true"
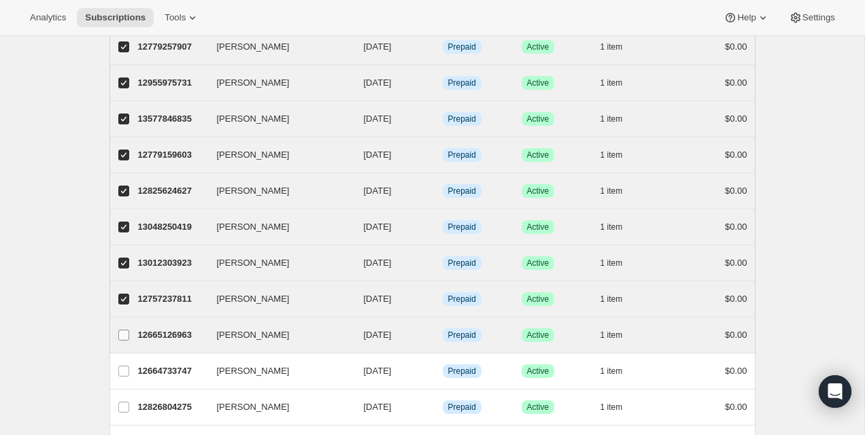
click at [123, 341] on span at bounding box center [124, 335] width 12 height 12
click at [123, 341] on input "Kevin Harton" at bounding box center [123, 335] width 11 height 11
checkbox input "true"
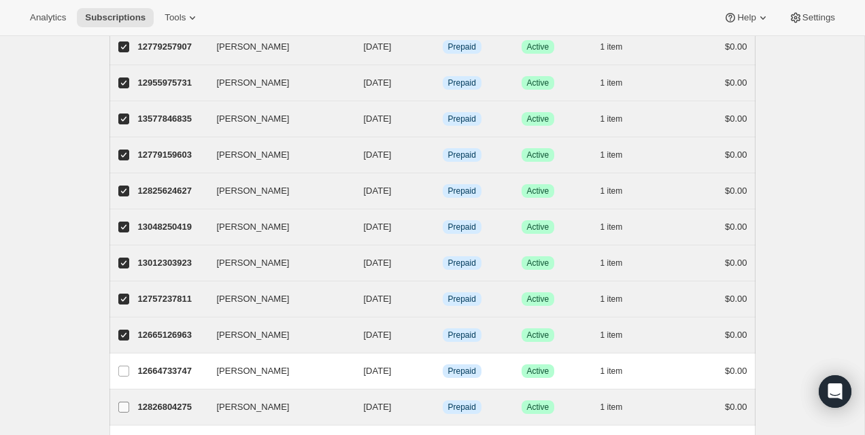
click at [123, 412] on input "Maude Corriveau" at bounding box center [123, 407] width 11 height 11
checkbox input "true"
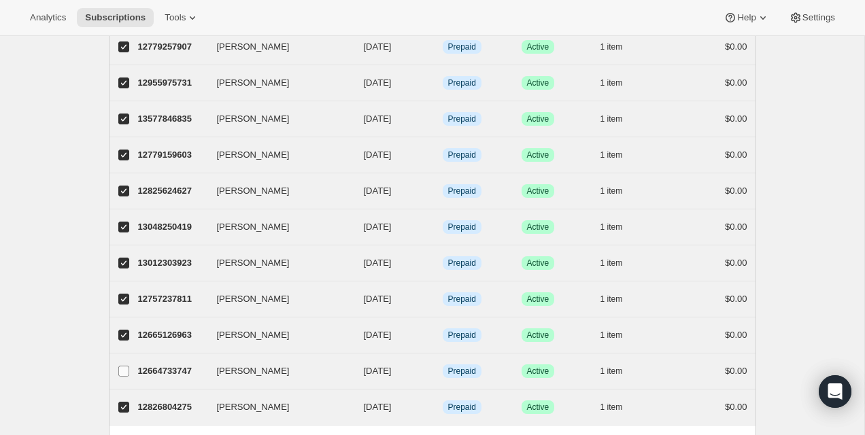
click at [123, 373] on input "Maude Arseneau" at bounding box center [123, 371] width 11 height 11
checkbox input "true"
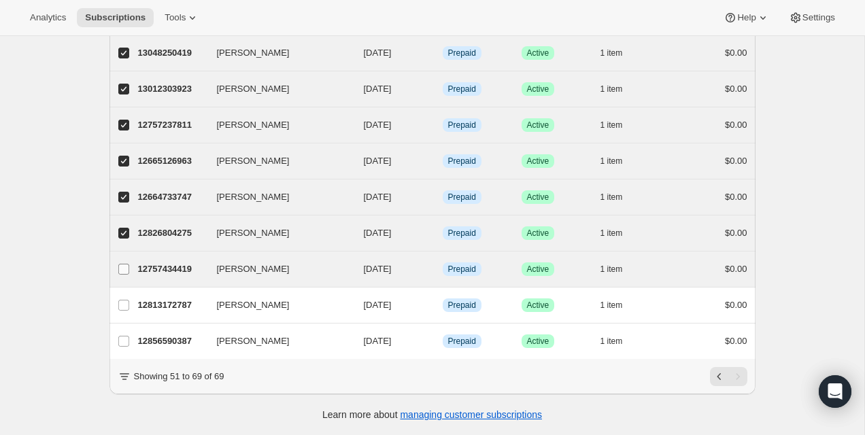
click at [126, 266] on input "Jessica Laroche" at bounding box center [123, 269] width 11 height 11
checkbox input "true"
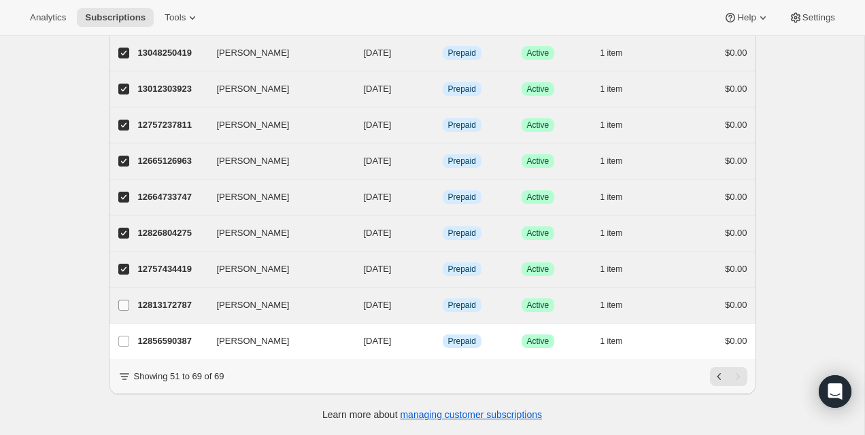
click at [126, 296] on label "Stéphanie Sirois" at bounding box center [123, 305] width 29 height 35
click at [126, 300] on input "Stéphanie Sirois" at bounding box center [123, 305] width 11 height 11
checkbox input "true"
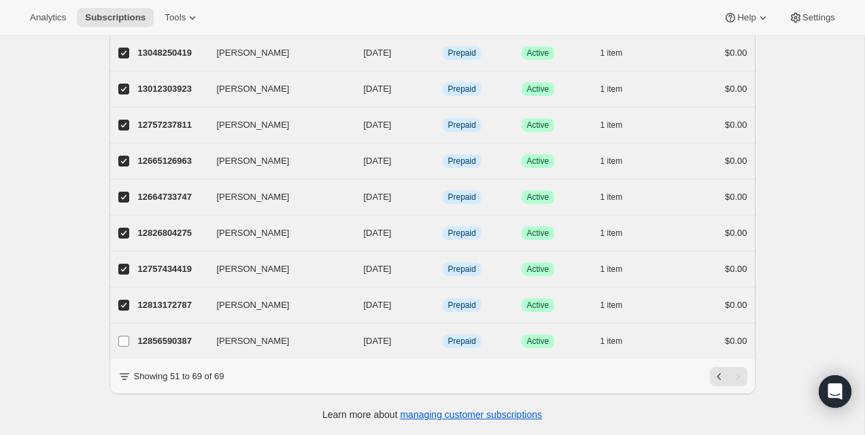
click at [126, 346] on input "Lili Laval" at bounding box center [123, 341] width 11 height 11
checkbox input "true"
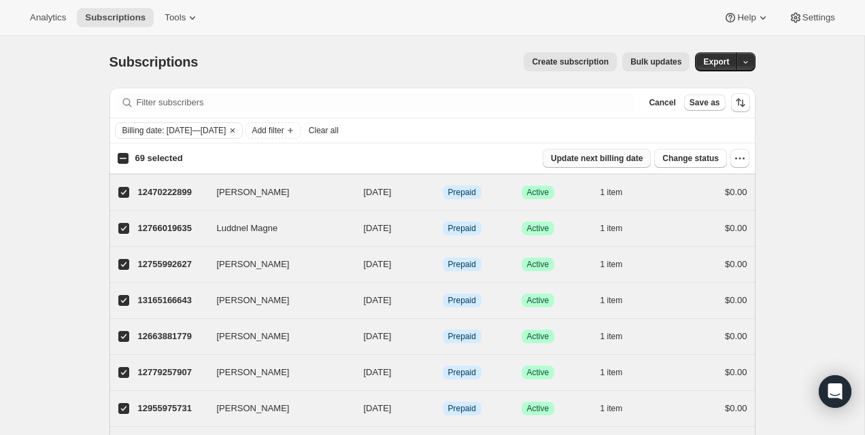
click at [561, 161] on span "Update next billing date" at bounding box center [597, 158] width 92 height 11
select select "18"
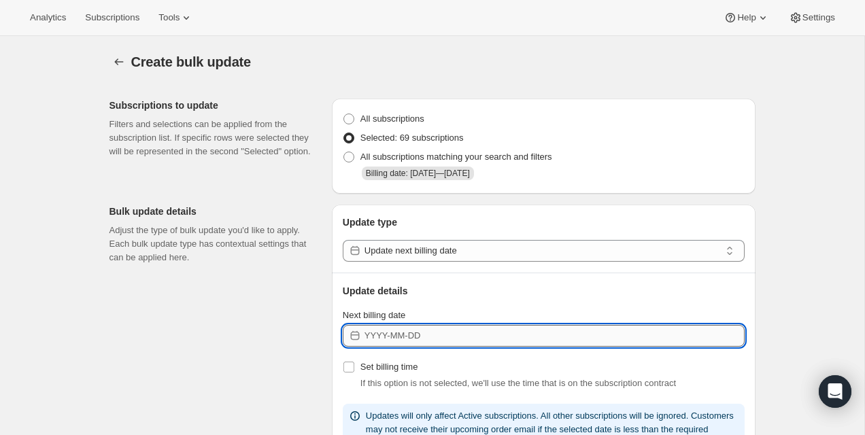
click at [427, 336] on input "Next billing date" at bounding box center [554, 336] width 380 height 22
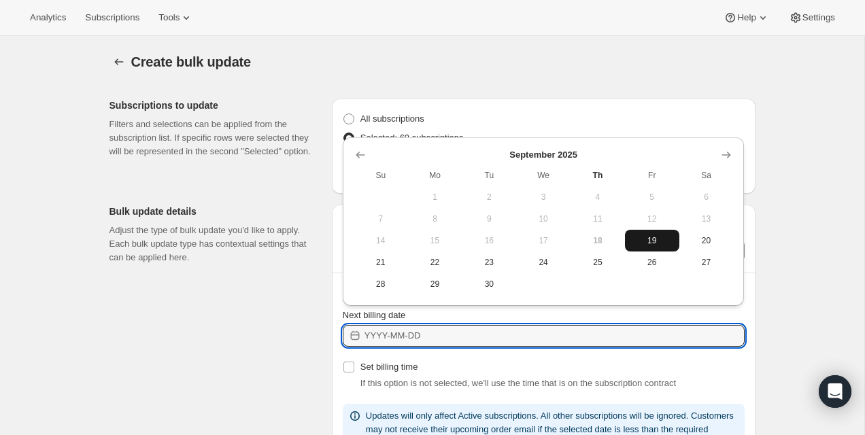
click at [644, 237] on span "19" at bounding box center [652, 240] width 44 height 11
type input "2025-09-19"
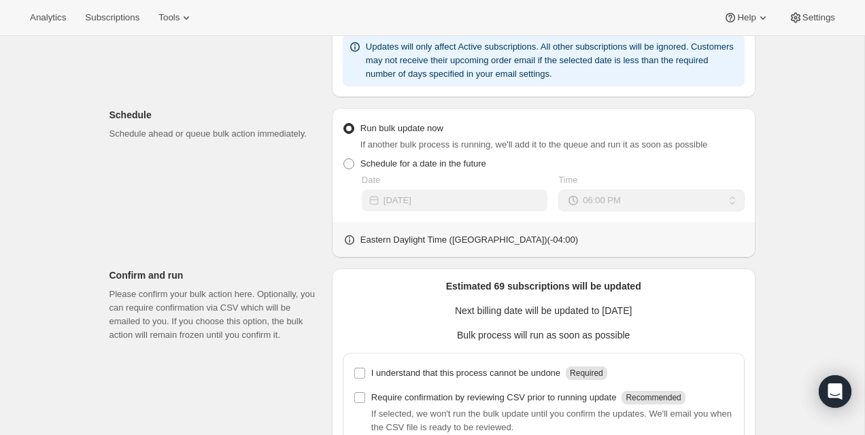
scroll to position [469, 0]
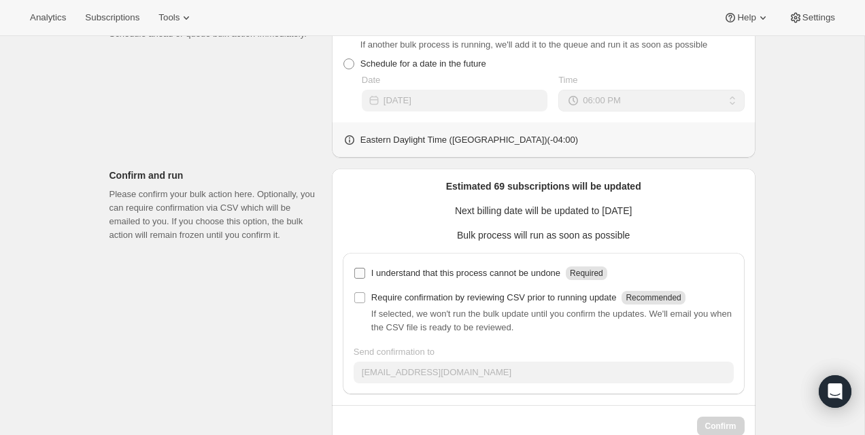
click at [405, 268] on p "I understand that this process cannot be undone" at bounding box center [465, 273] width 189 height 14
click at [365, 268] on input "I understand that this process cannot be undone Required" at bounding box center [359, 273] width 11 height 11
checkbox input "true"
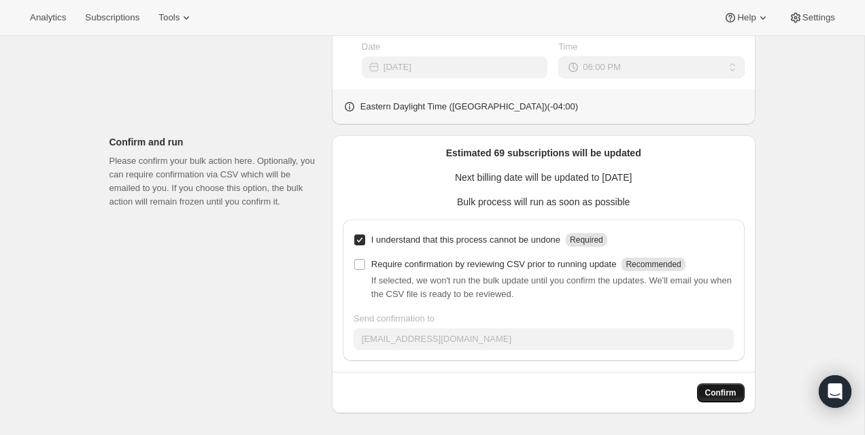
click at [721, 391] on span "Confirm" at bounding box center [720, 392] width 31 height 11
